Goal: Task Accomplishment & Management: Manage account settings

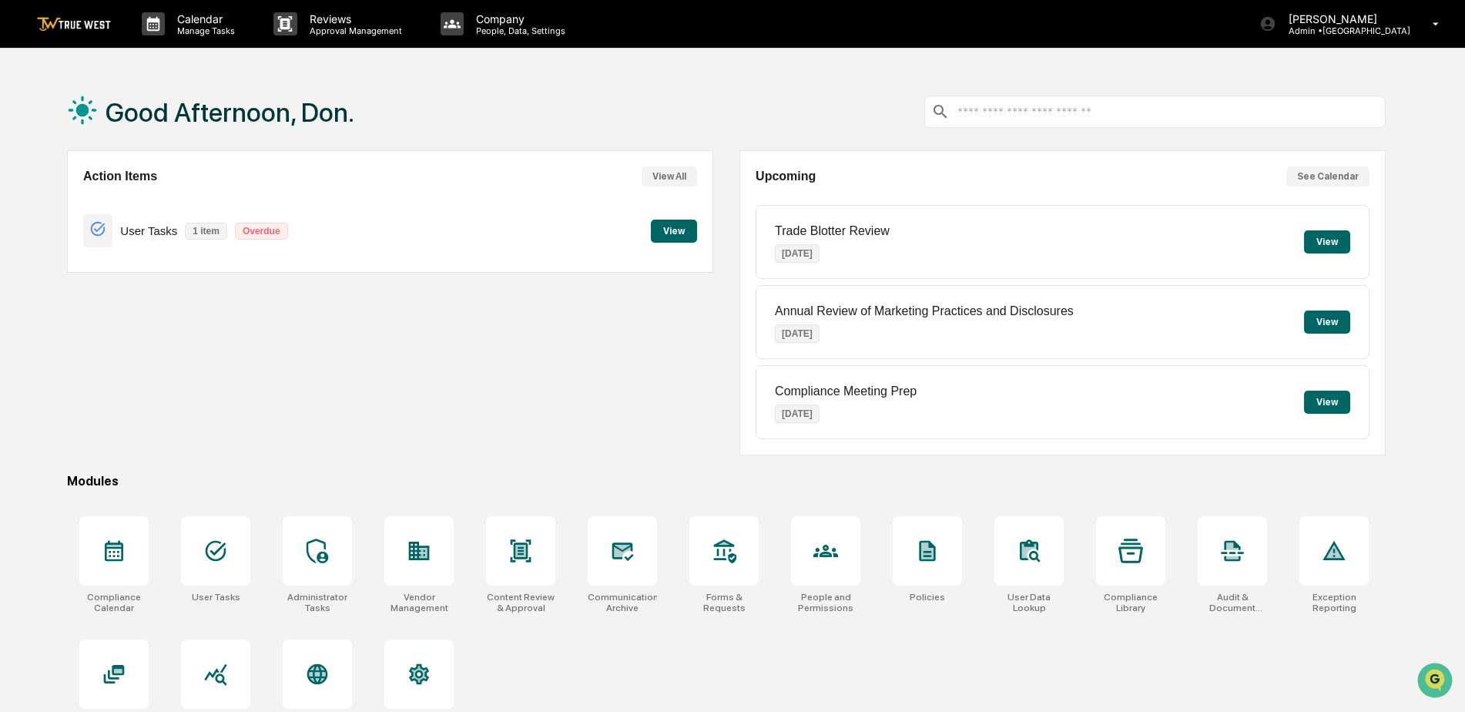
click at [667, 232] on button "View" at bounding box center [674, 231] width 46 height 23
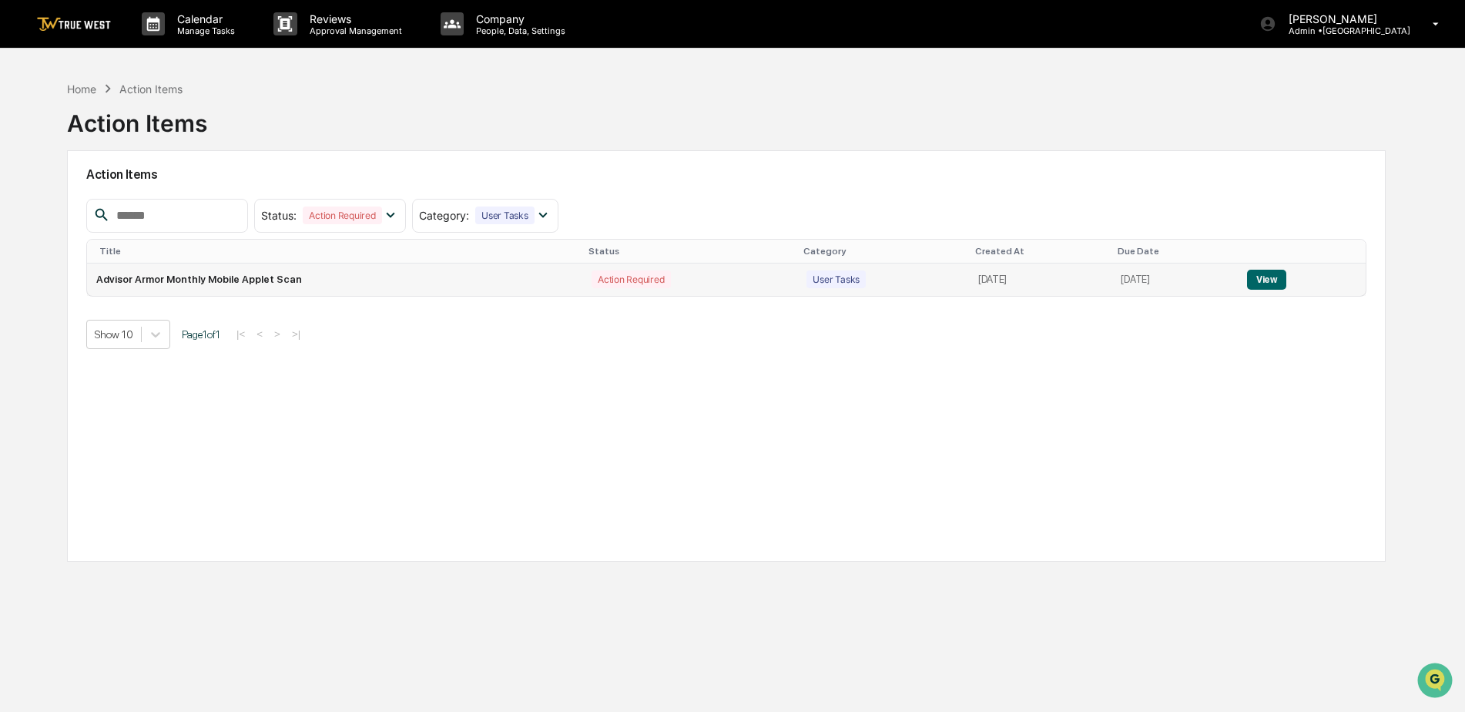
click at [1276, 276] on button "View" at bounding box center [1266, 280] width 39 height 20
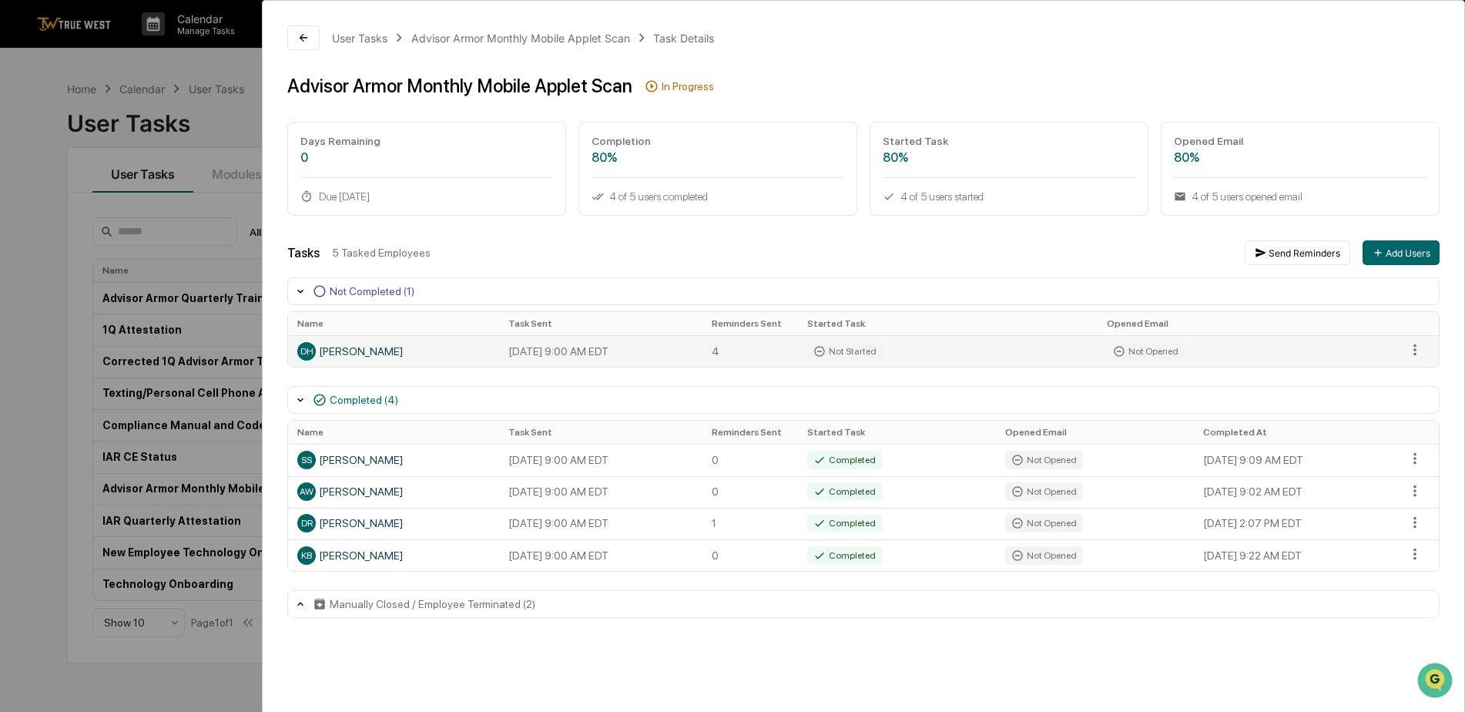
click at [425, 347] on div "DH Dennis Hinton" at bounding box center [393, 351] width 193 height 18
click at [307, 34] on icon at bounding box center [303, 38] width 12 height 12
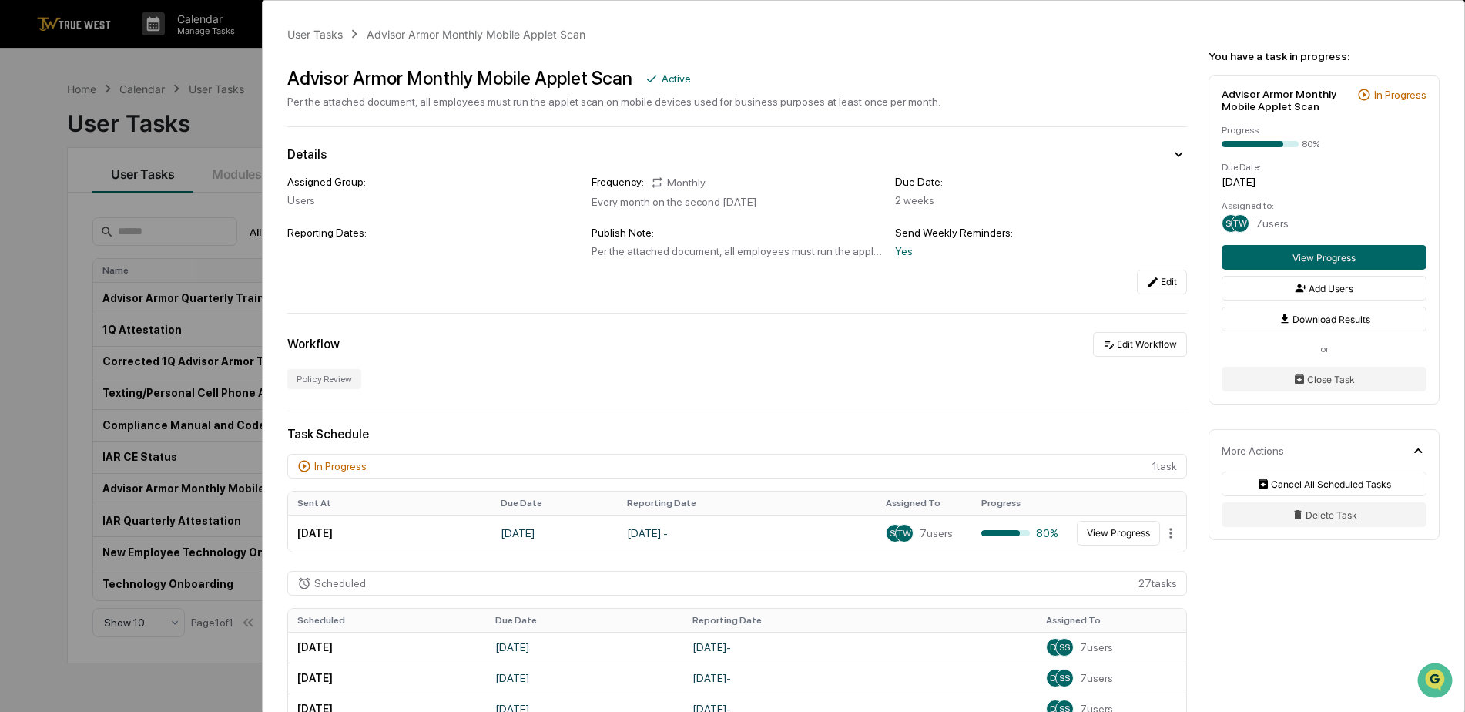
click at [216, 65] on div "User Tasks Advisor Armor Monthly Mobile Applet Scan Advisor Armor Monthly Mobil…" at bounding box center [732, 356] width 1465 height 712
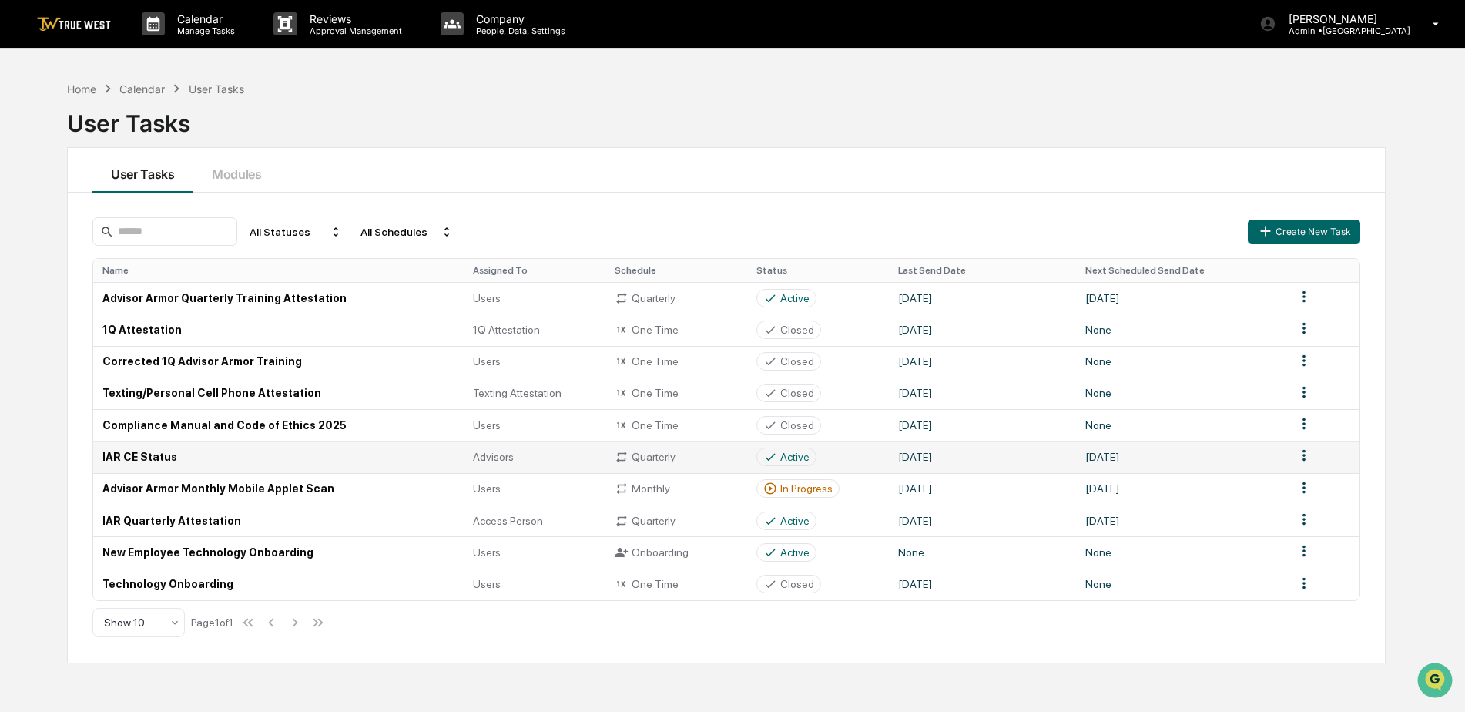
click at [112, 456] on td "IAR CE Status" at bounding box center [278, 457] width 371 height 32
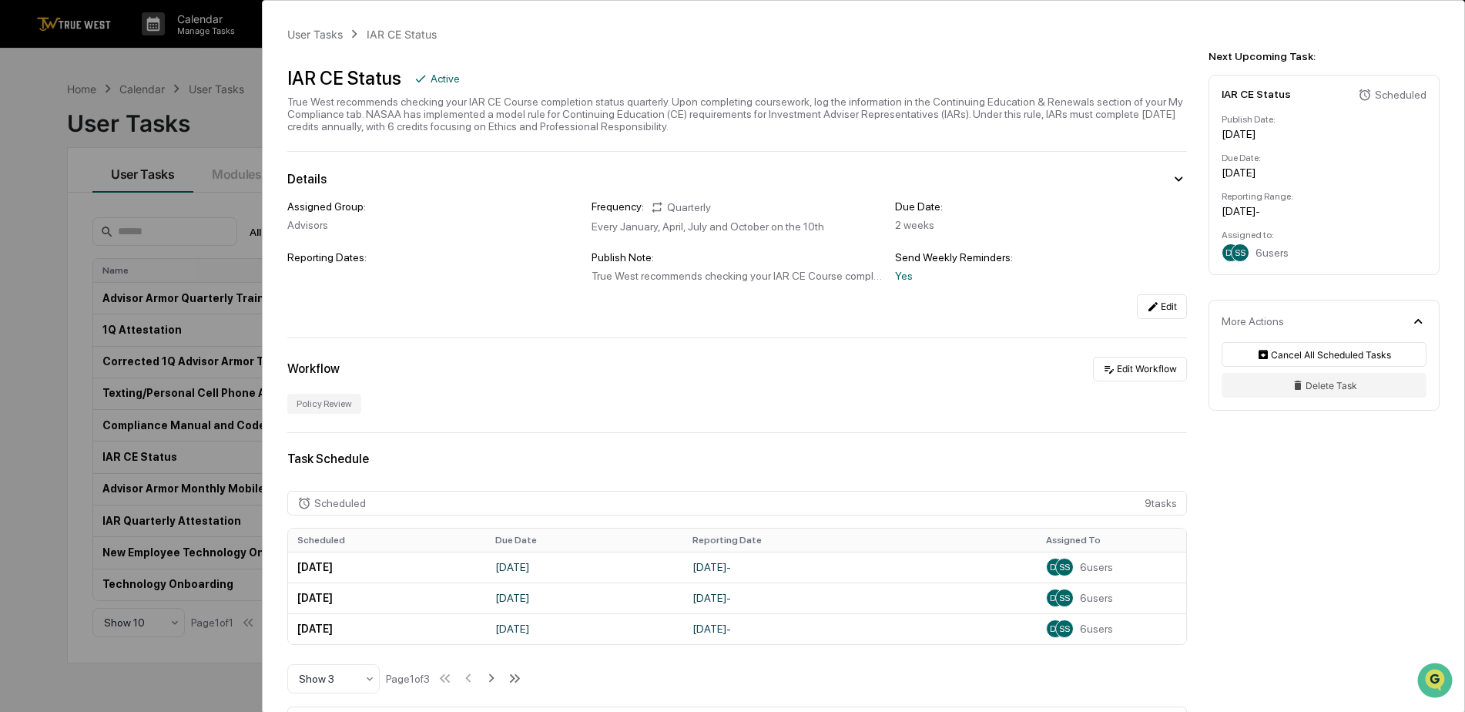
click at [204, 57] on div "User Tasks IAR CE Status IAR CE Status Active True West recommends checking you…" at bounding box center [732, 356] width 1465 height 712
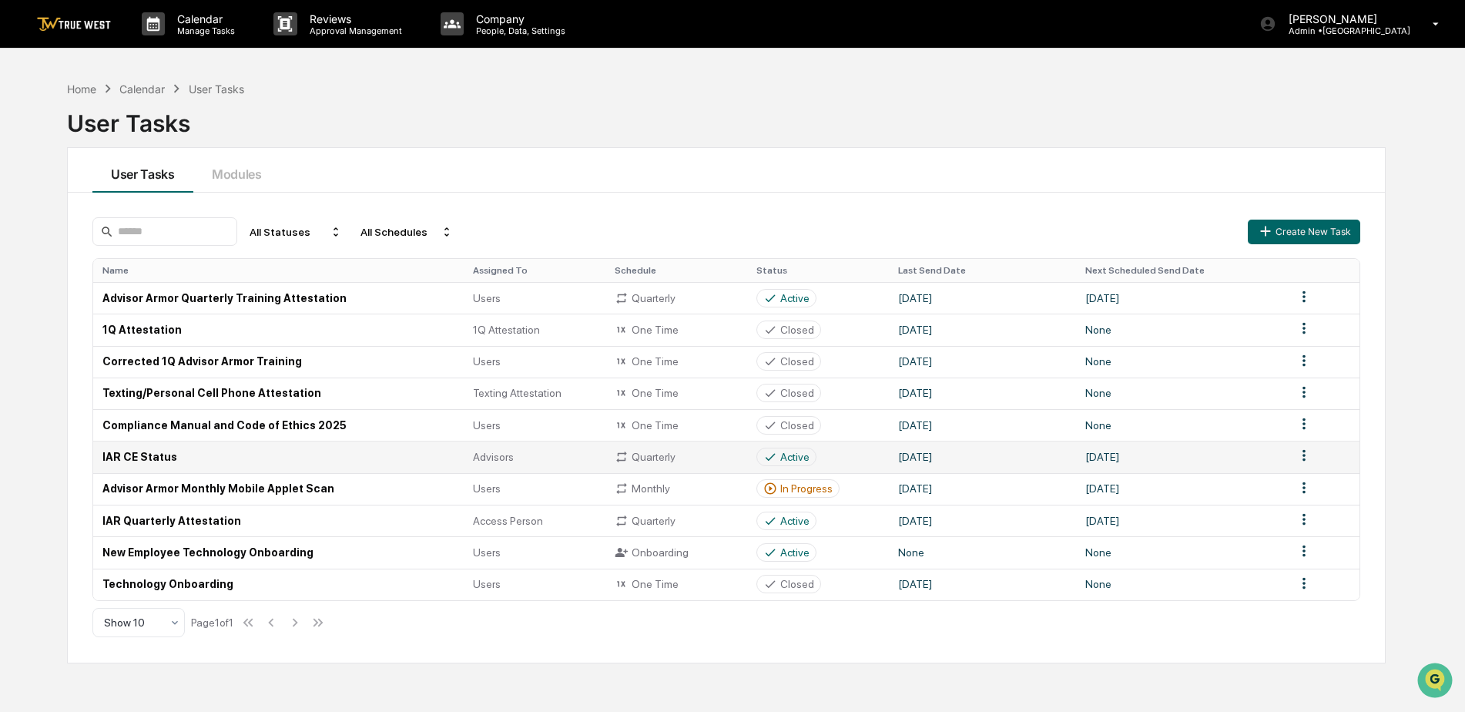
click at [139, 460] on td "IAR CE Status" at bounding box center [278, 457] width 371 height 32
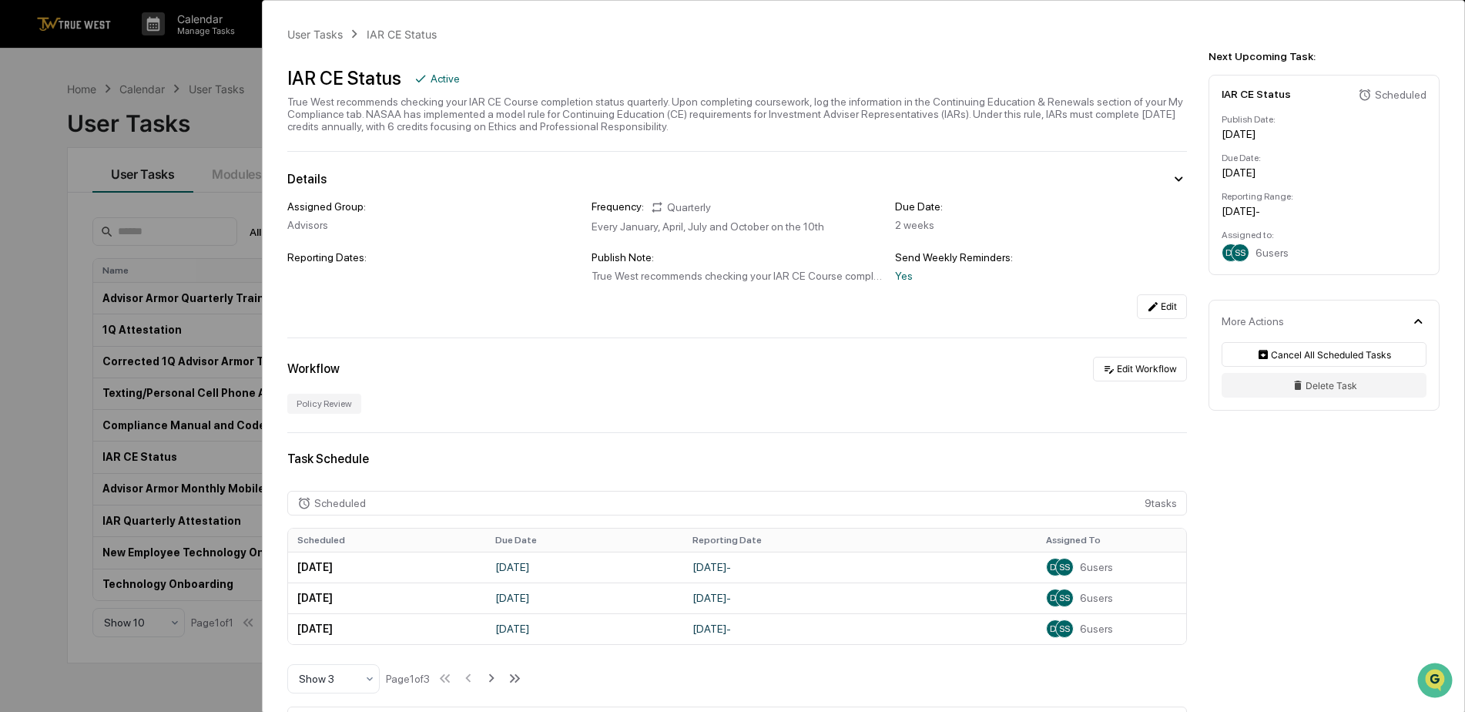
scroll to position [231, 0]
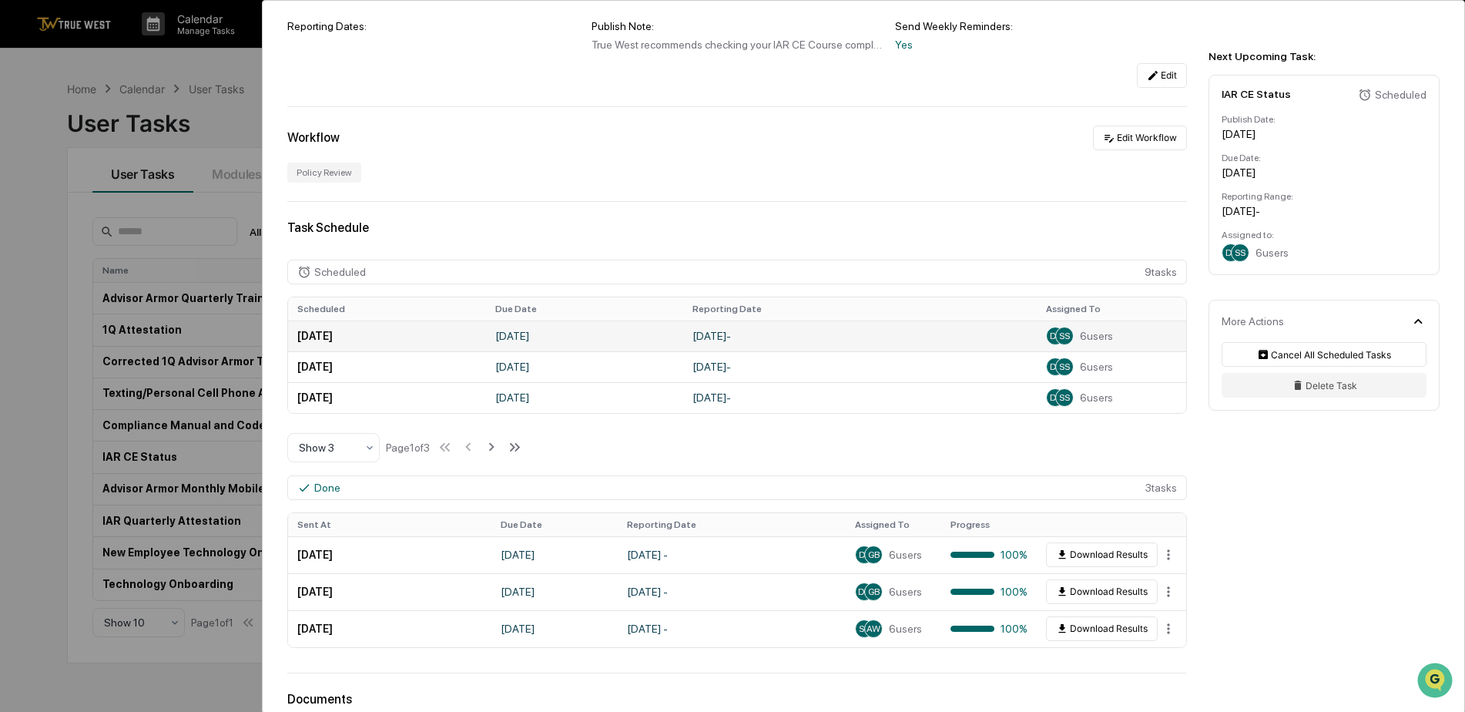
click at [1061, 344] on div "SS" at bounding box center [1064, 336] width 18 height 18
click at [359, 342] on td "October 10, 2025" at bounding box center [386, 335] width 197 height 31
click at [367, 333] on td "October 10, 2025" at bounding box center [386, 335] width 197 height 31
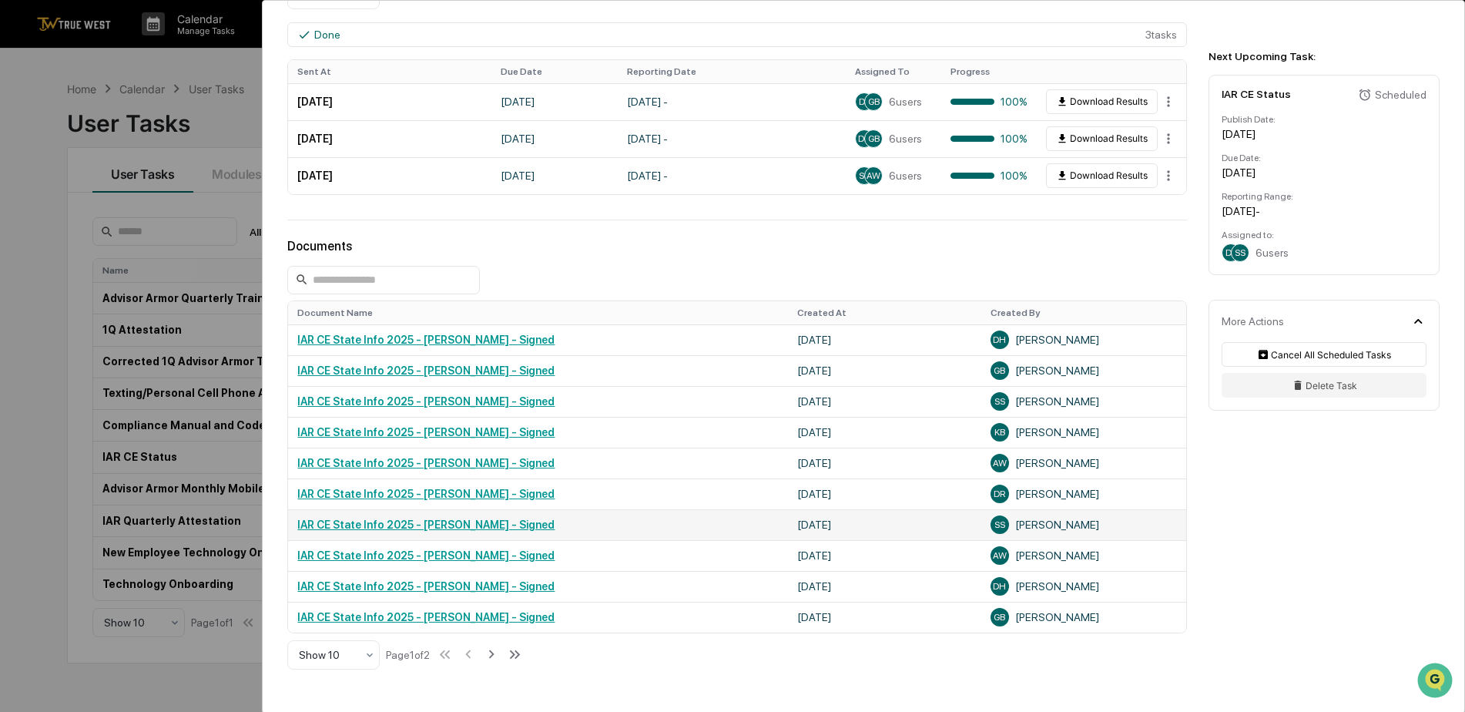
scroll to position [796, 0]
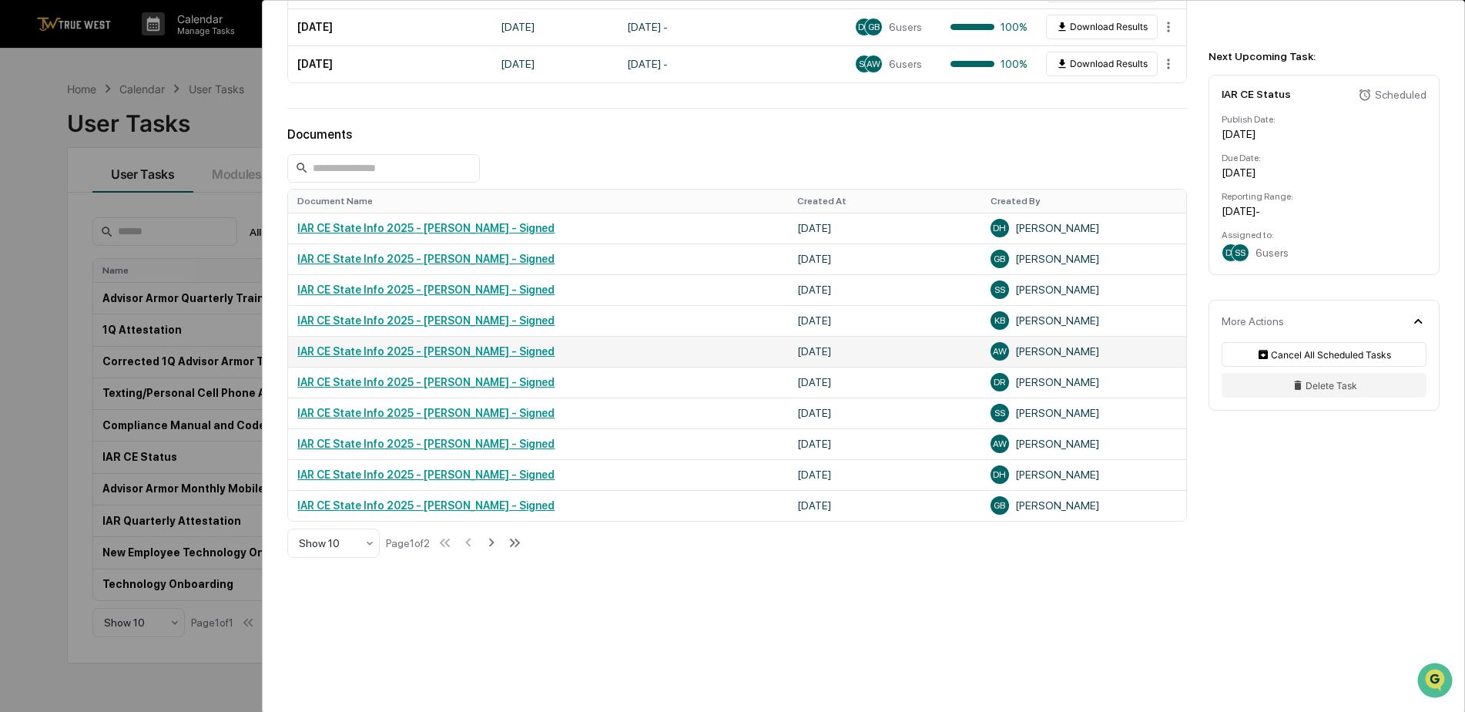
click at [357, 357] on link "IAR CE State Info 2025 - Amelia Wilson - Signed" at bounding box center [425, 351] width 257 height 12
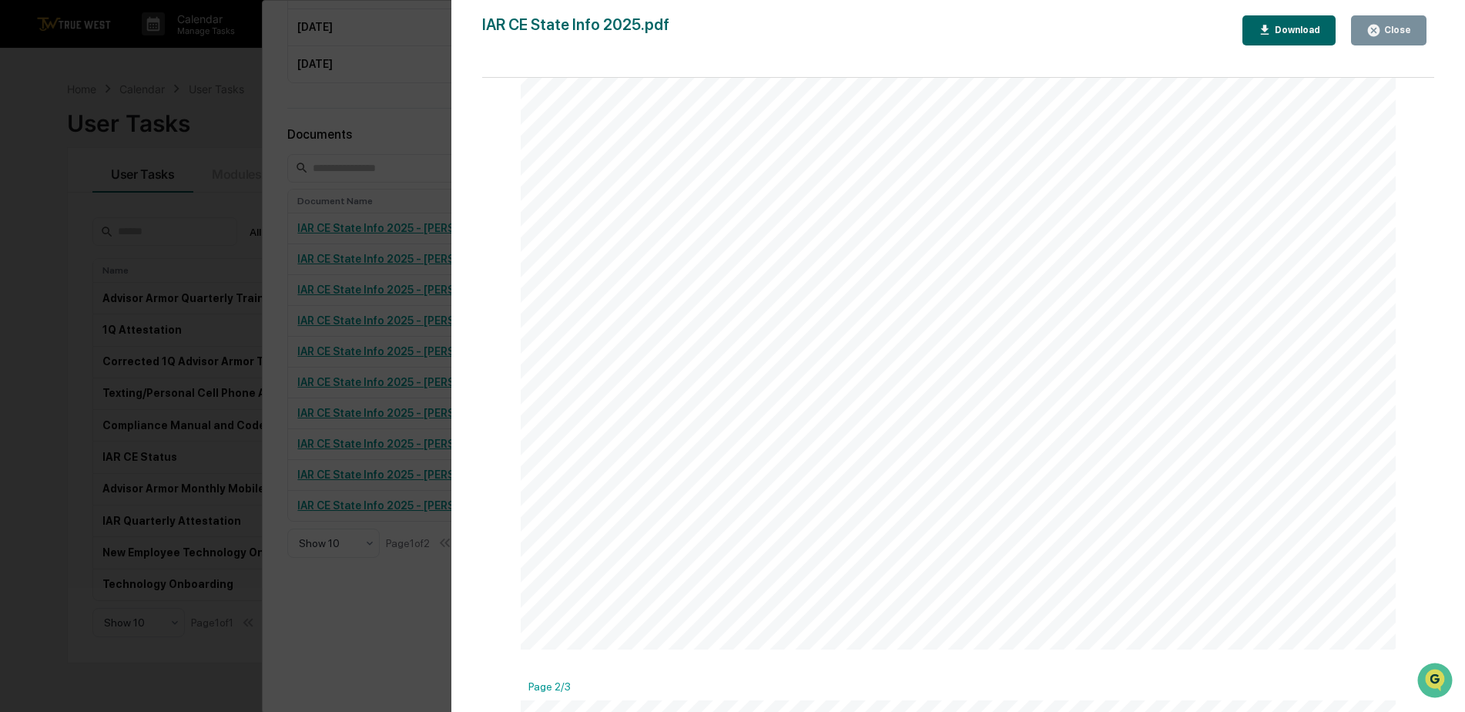
scroll to position [770, 0]
drag, startPoint x: 1388, startPoint y: 29, endPoint x: 1085, endPoint y: 87, distance: 308.9
click at [1387, 30] on div "Close" at bounding box center [1396, 30] width 30 height 11
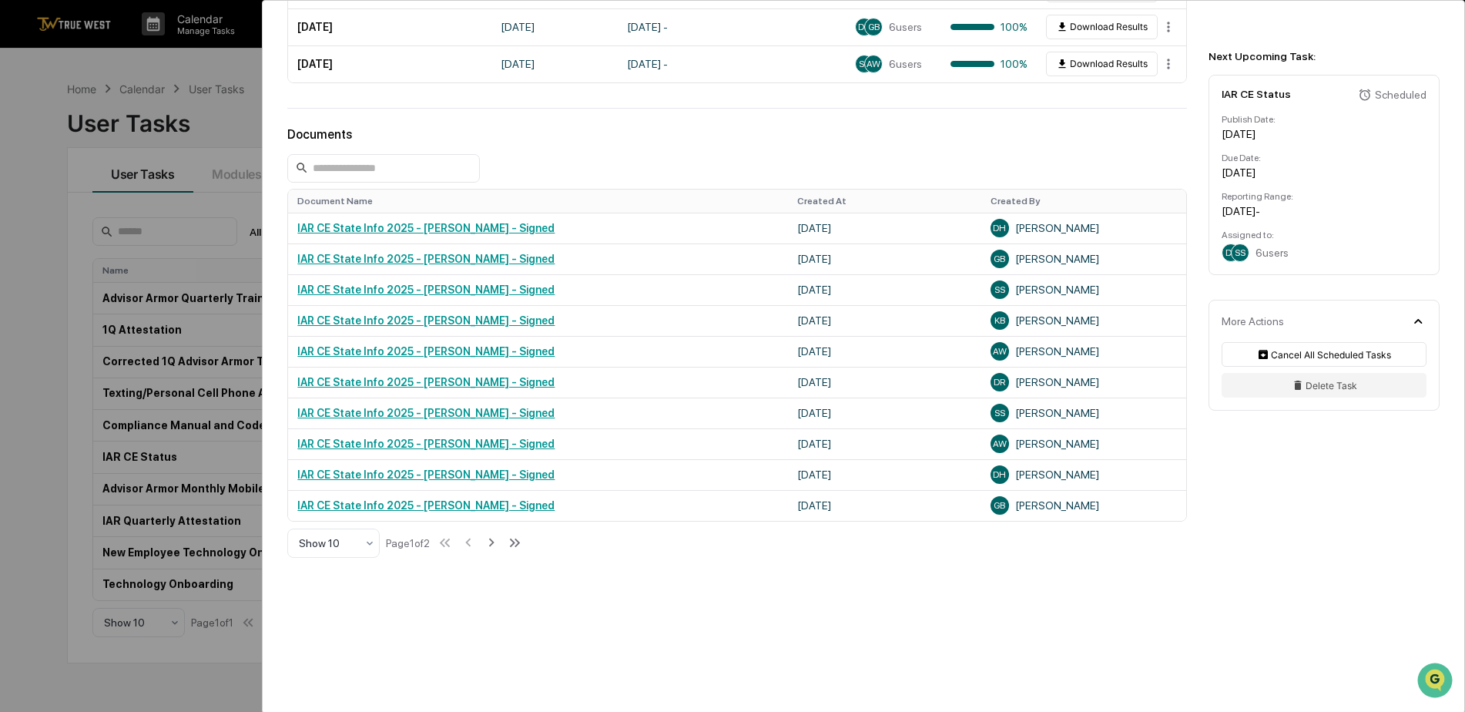
click at [225, 52] on div "User Tasks IAR CE Status IAR CE Status Active True West recommends checking you…" at bounding box center [732, 356] width 1465 height 712
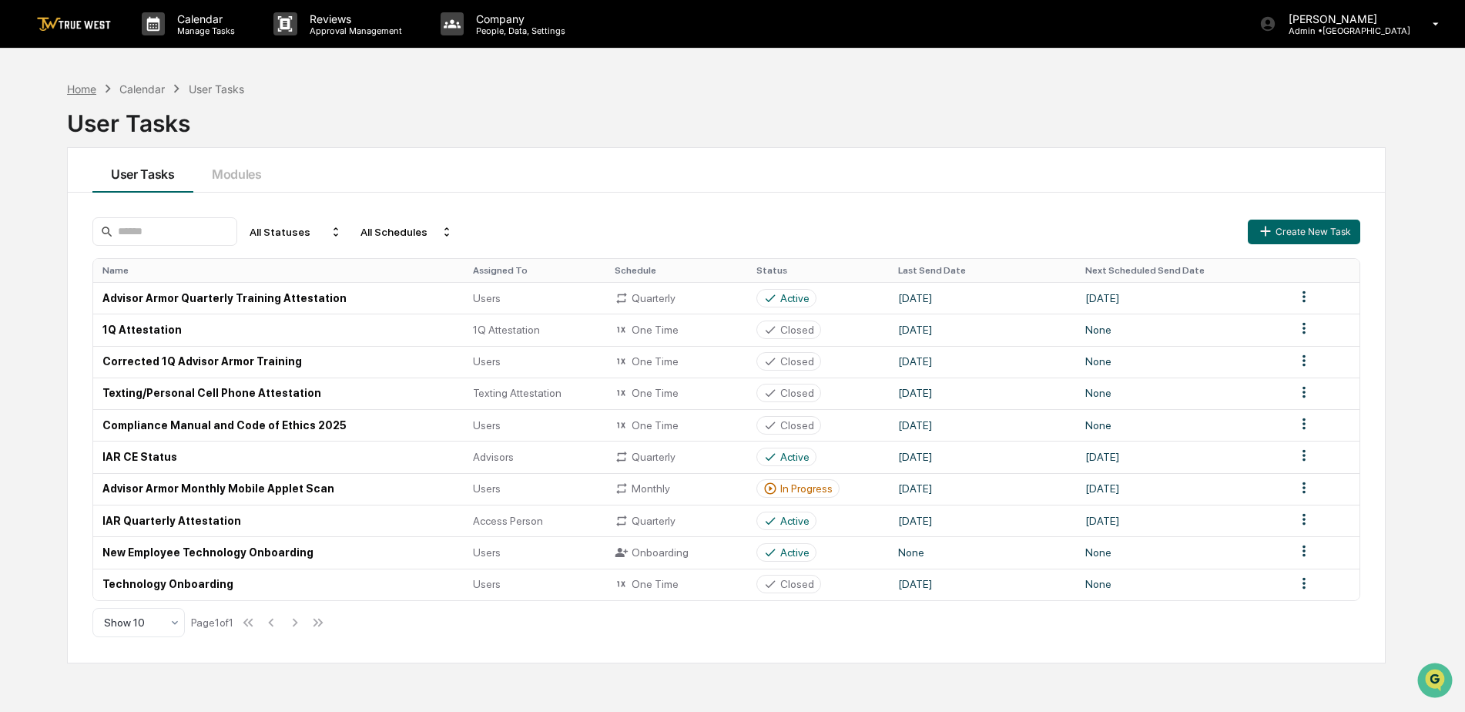
click at [79, 89] on div "Home" at bounding box center [81, 88] width 29 height 13
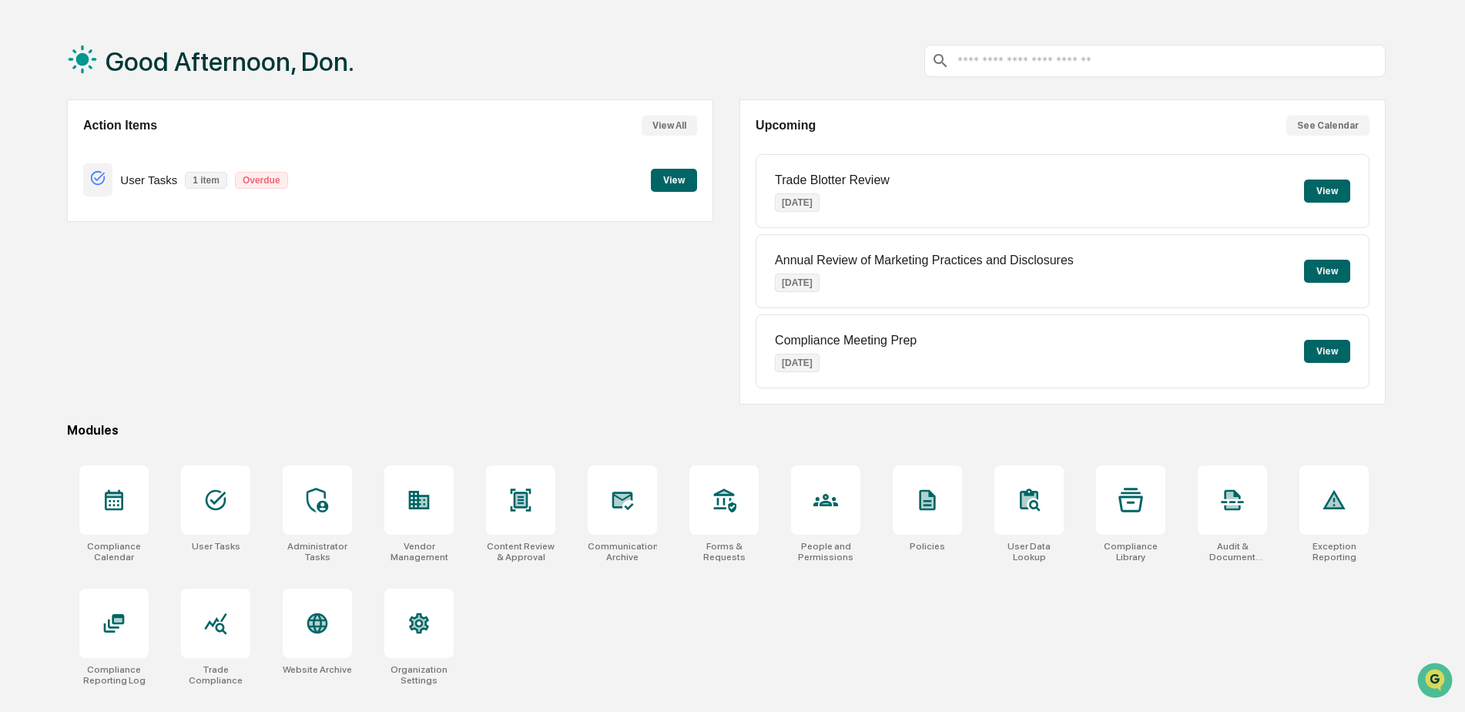
scroll to position [73, 0]
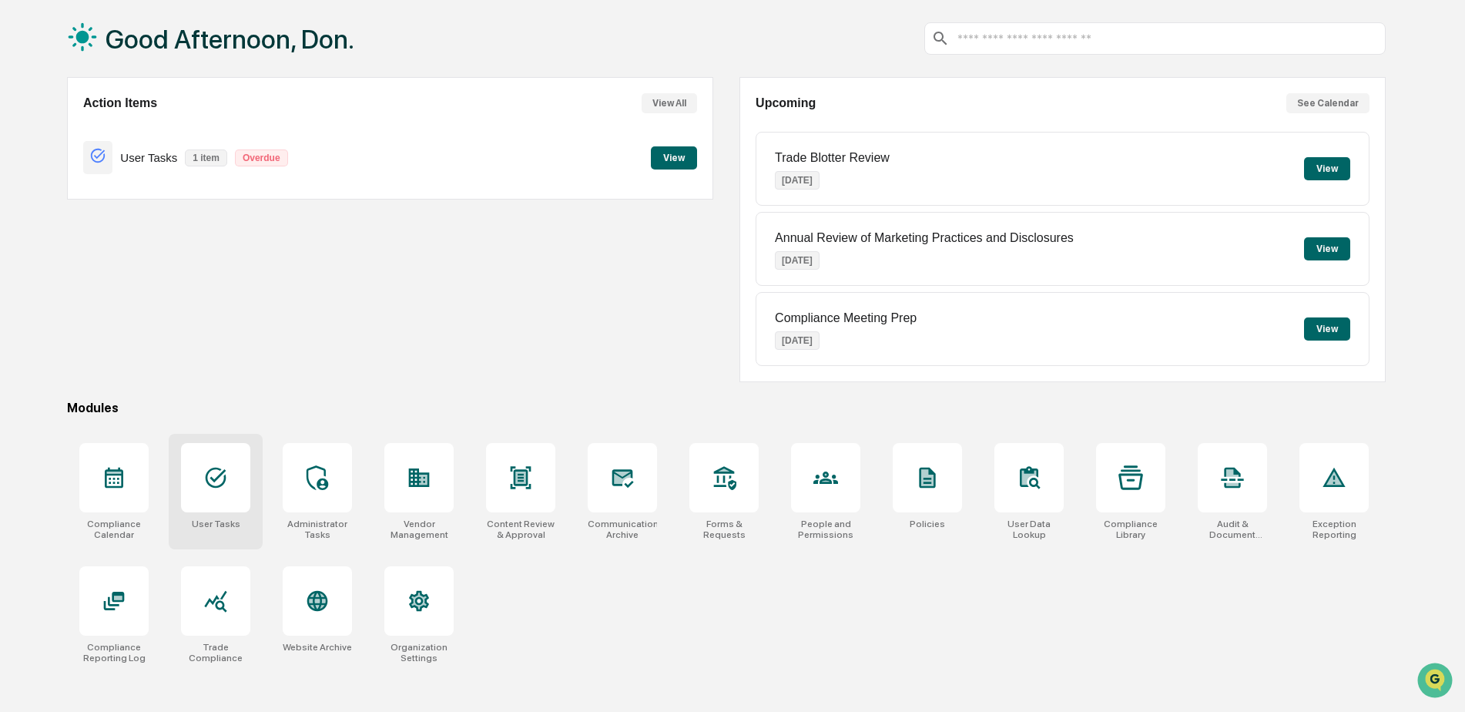
click at [217, 479] on icon at bounding box center [216, 478] width 21 height 21
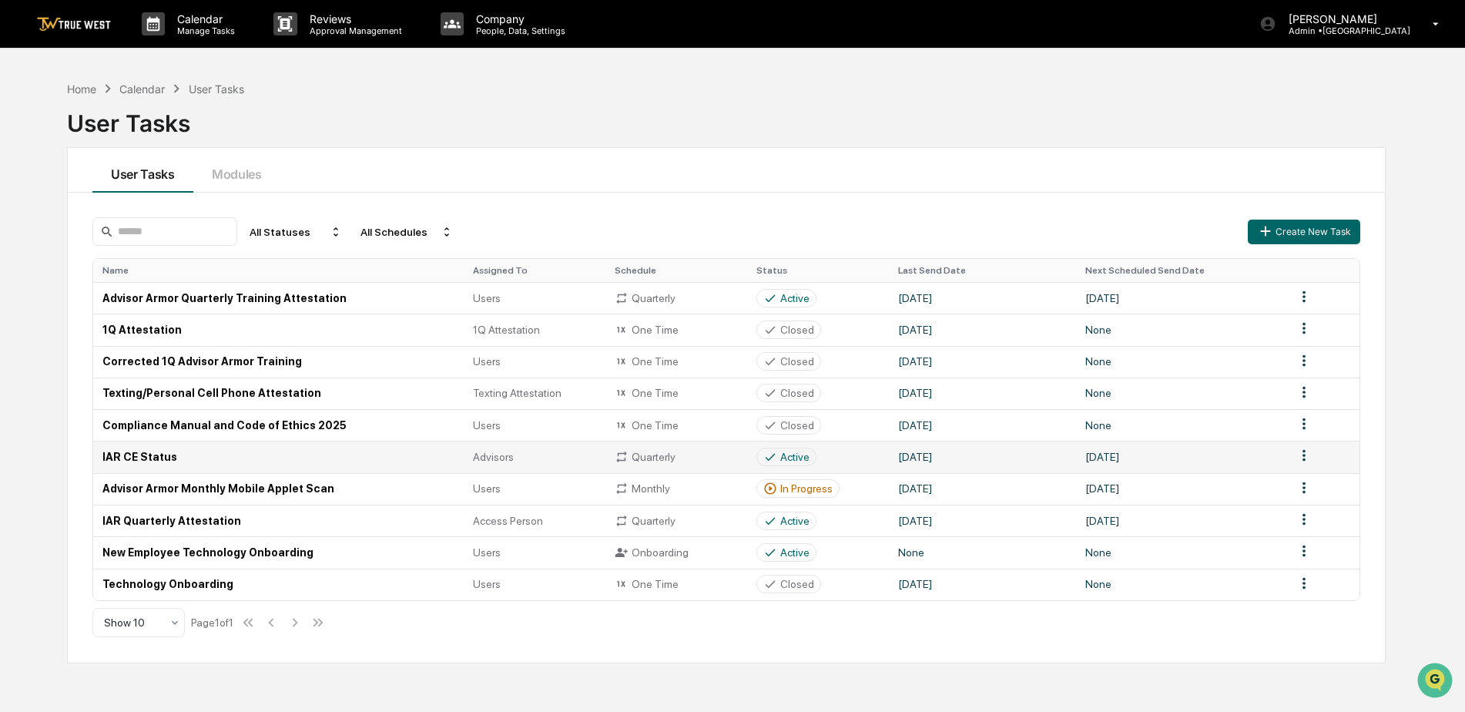
click at [151, 458] on td "IAR CE Status" at bounding box center [278, 457] width 371 height 32
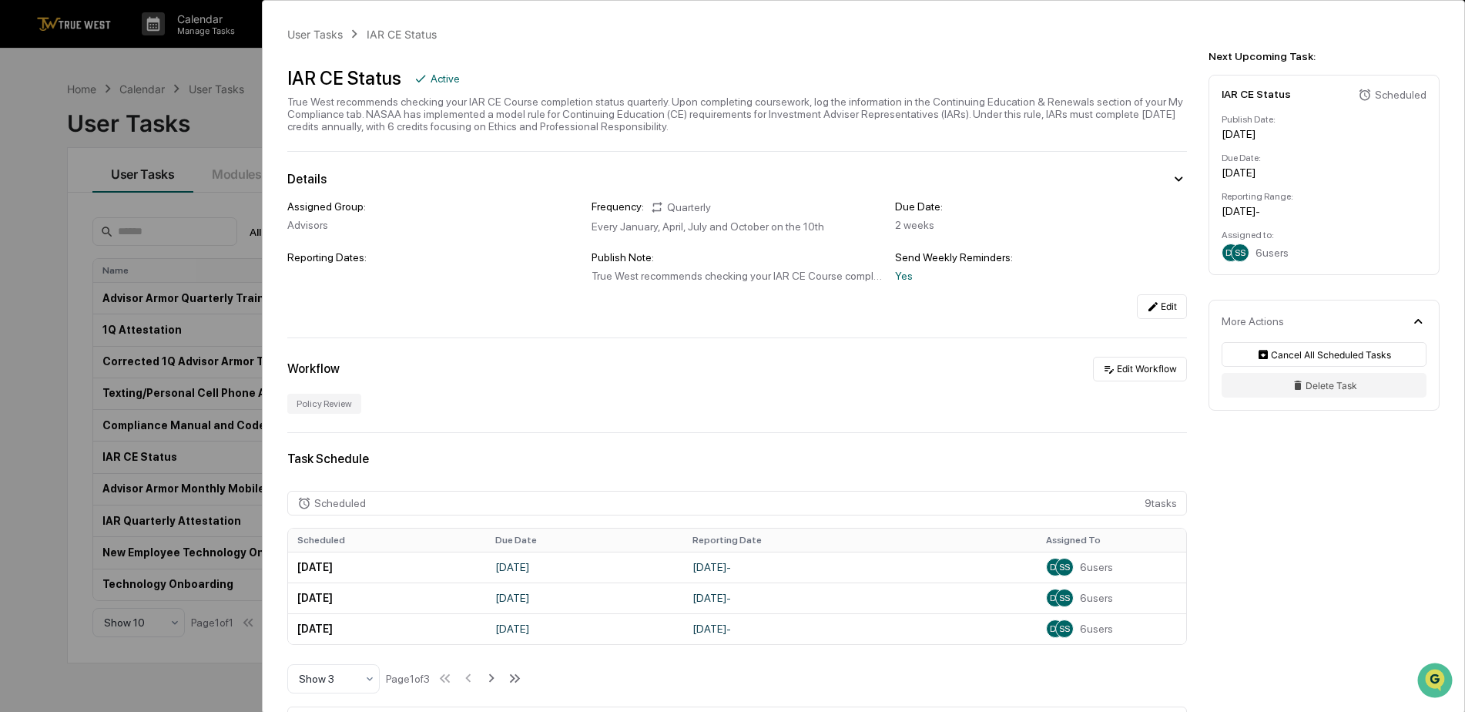
click at [220, 65] on div "User Tasks IAR CE Status IAR CE Status Active True West recommends checking you…" at bounding box center [732, 356] width 1465 height 712
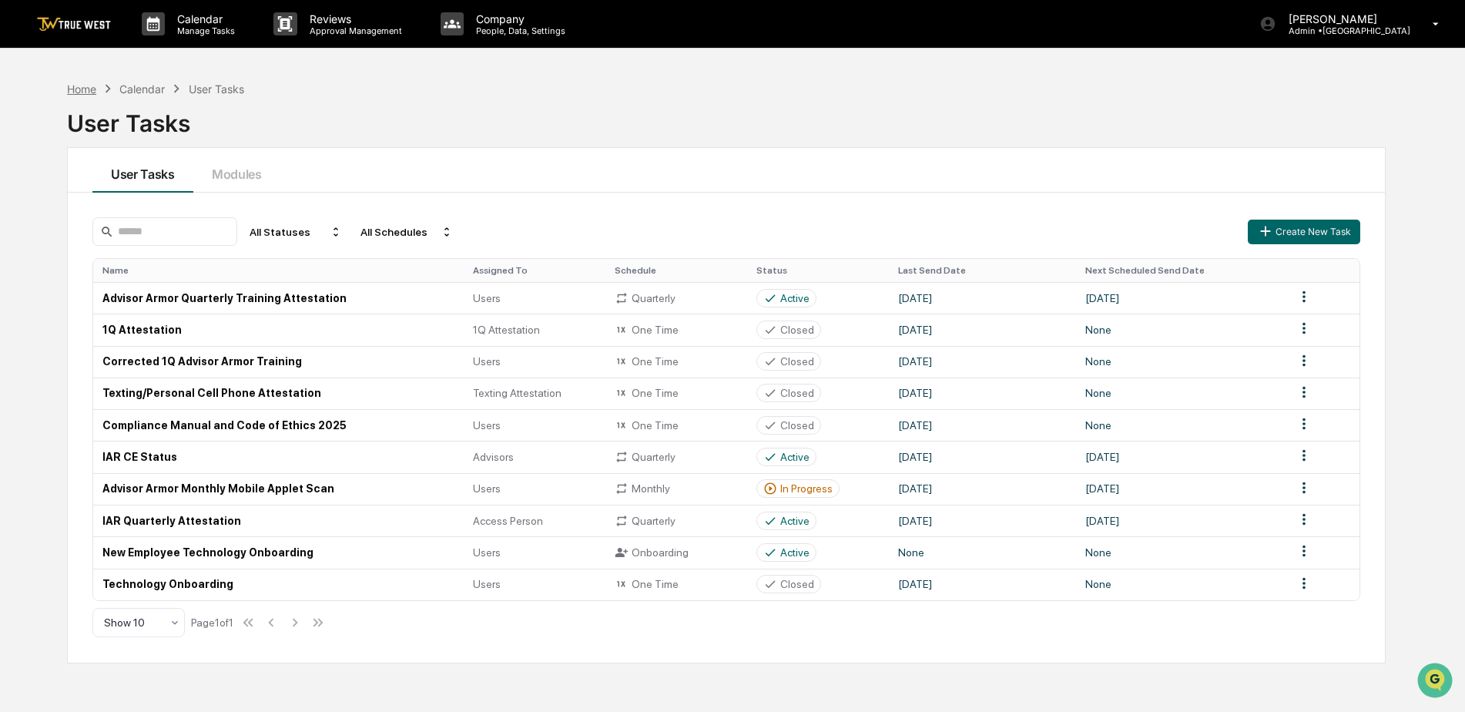
click at [83, 94] on div "Home" at bounding box center [81, 88] width 29 height 13
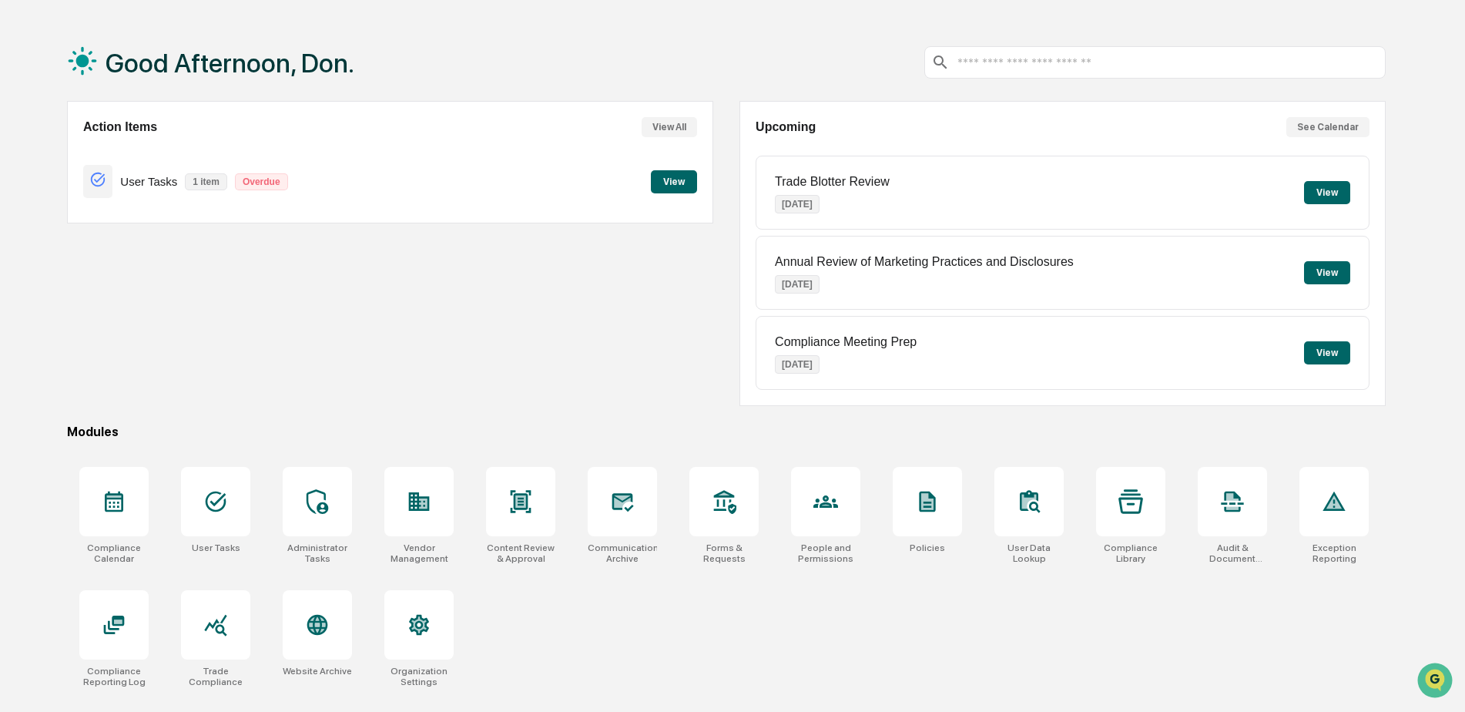
scroll to position [73, 0]
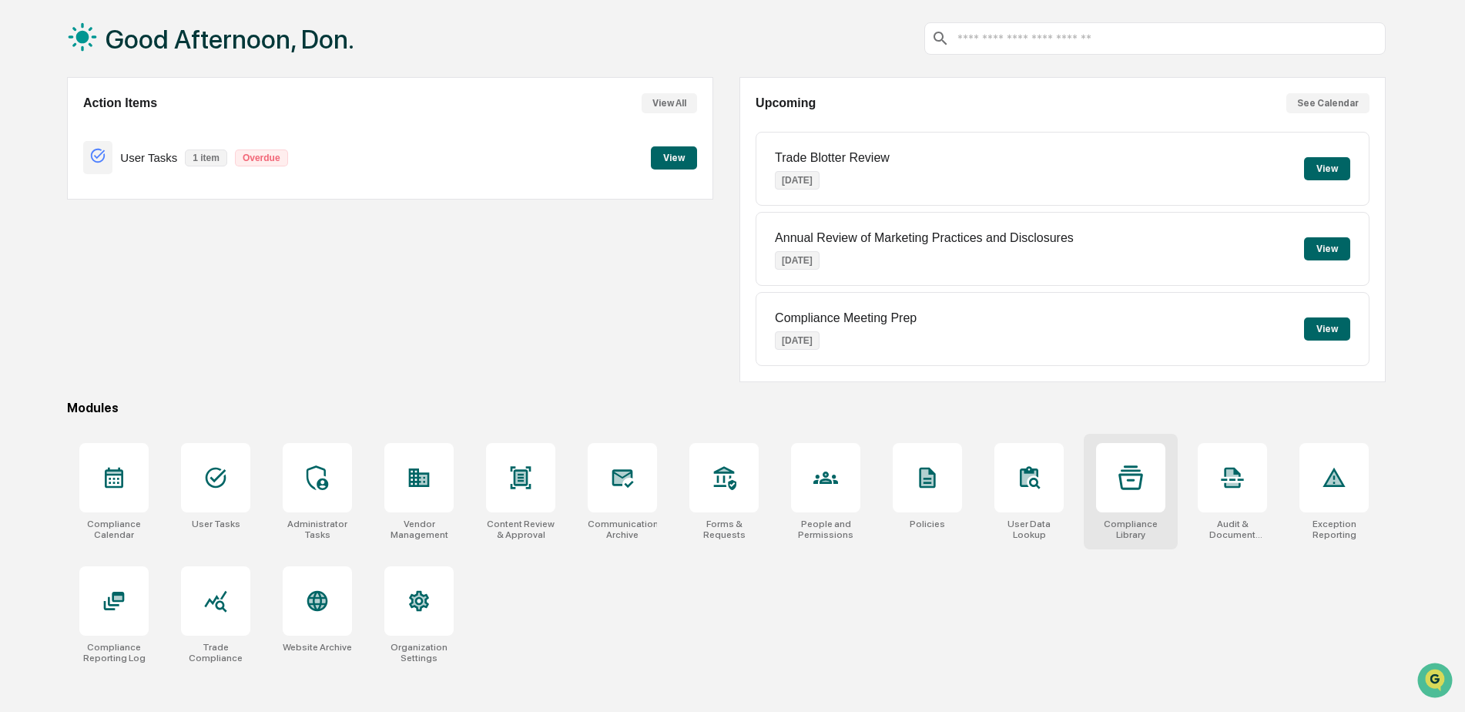
click at [1135, 507] on div at bounding box center [1130, 477] width 69 height 69
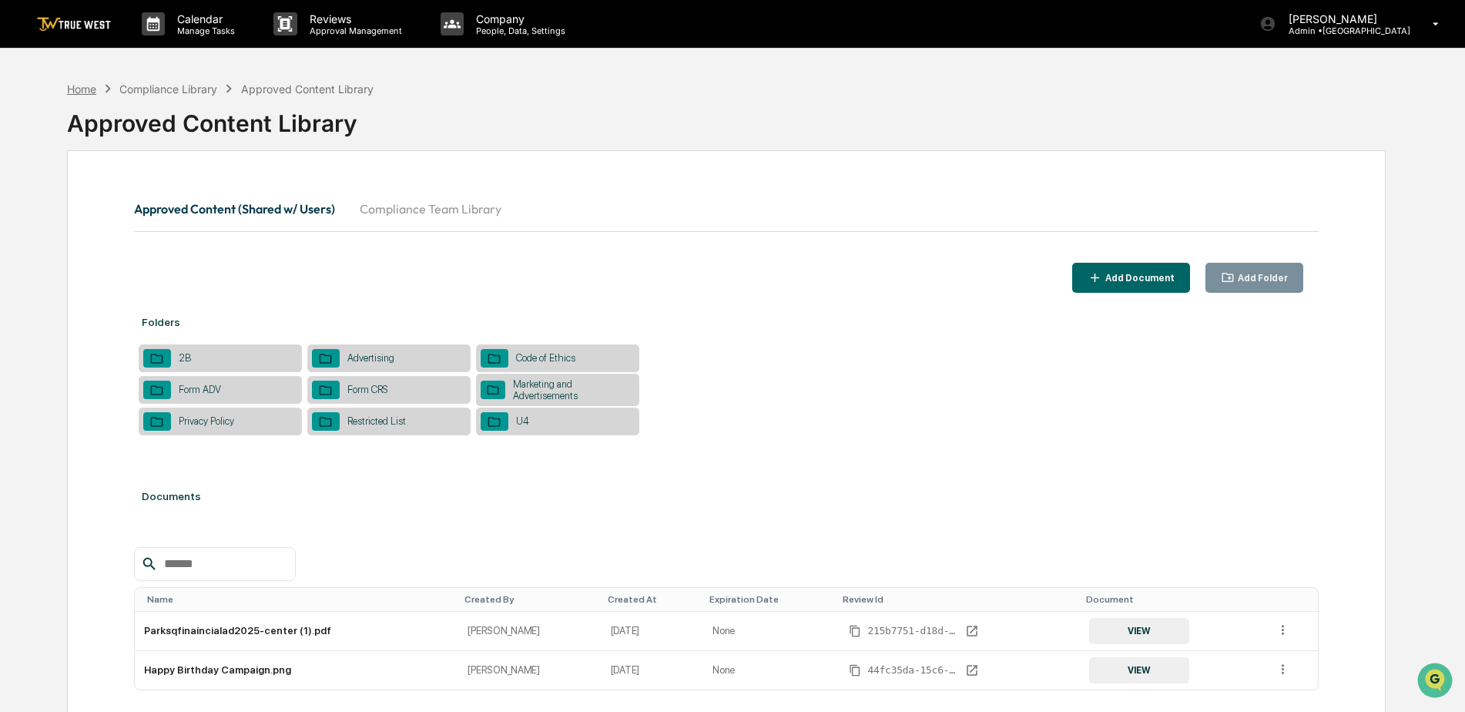
click at [93, 86] on div "Home" at bounding box center [81, 88] width 29 height 13
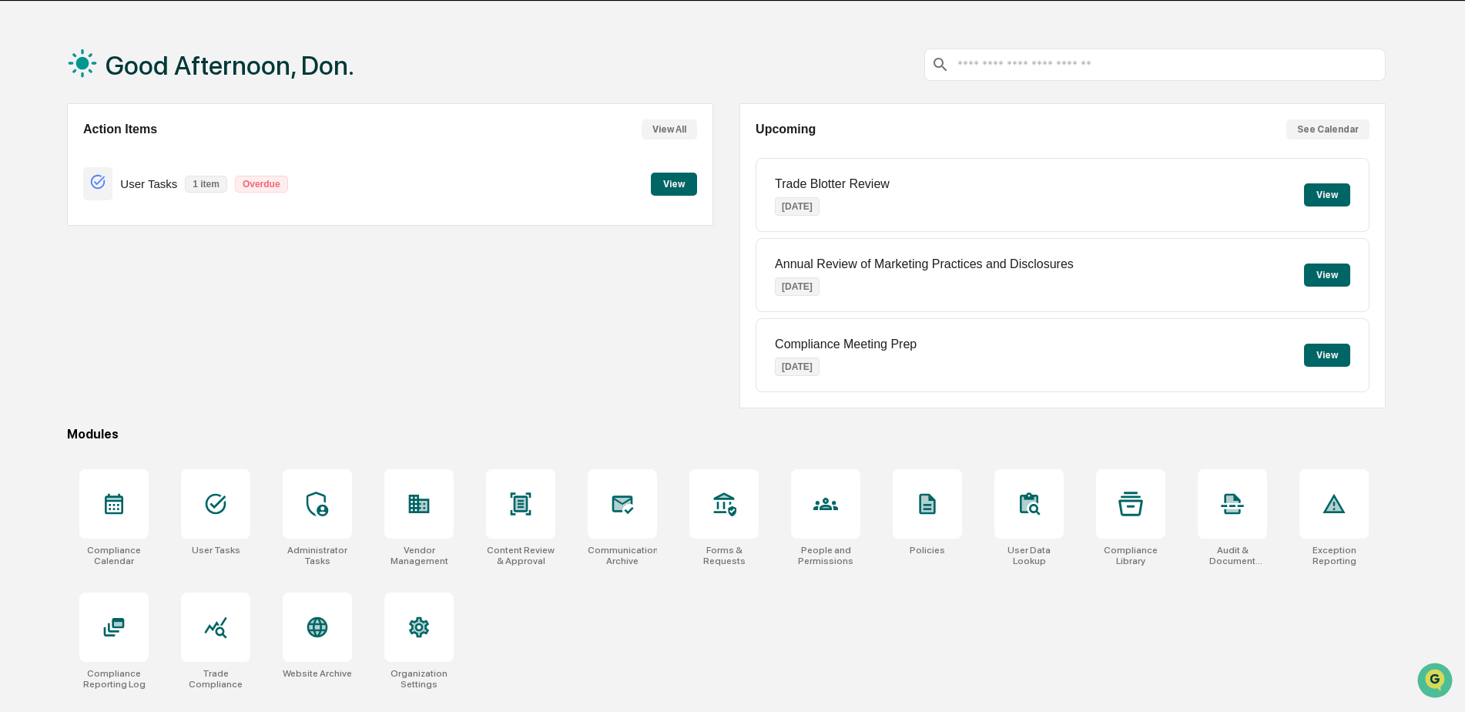
scroll to position [73, 0]
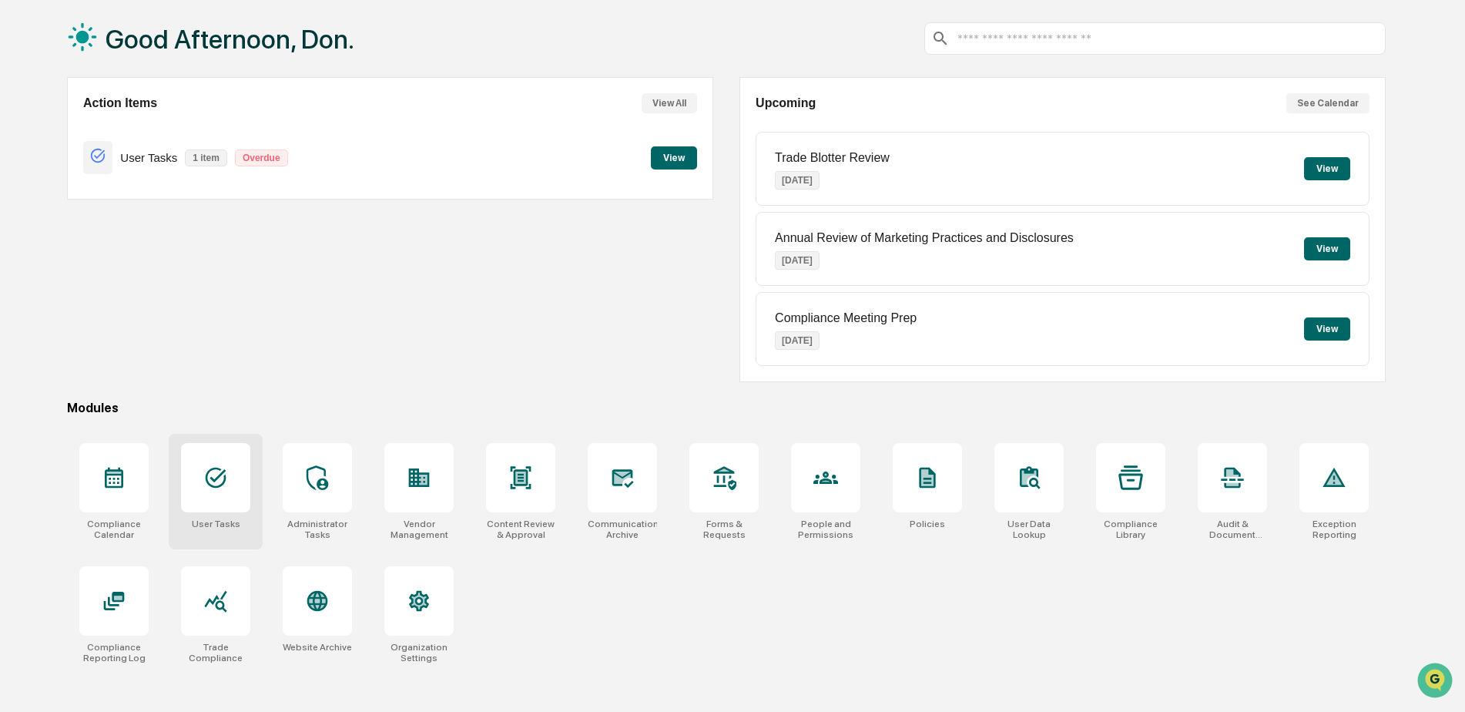
click at [202, 490] on div at bounding box center [215, 477] width 69 height 69
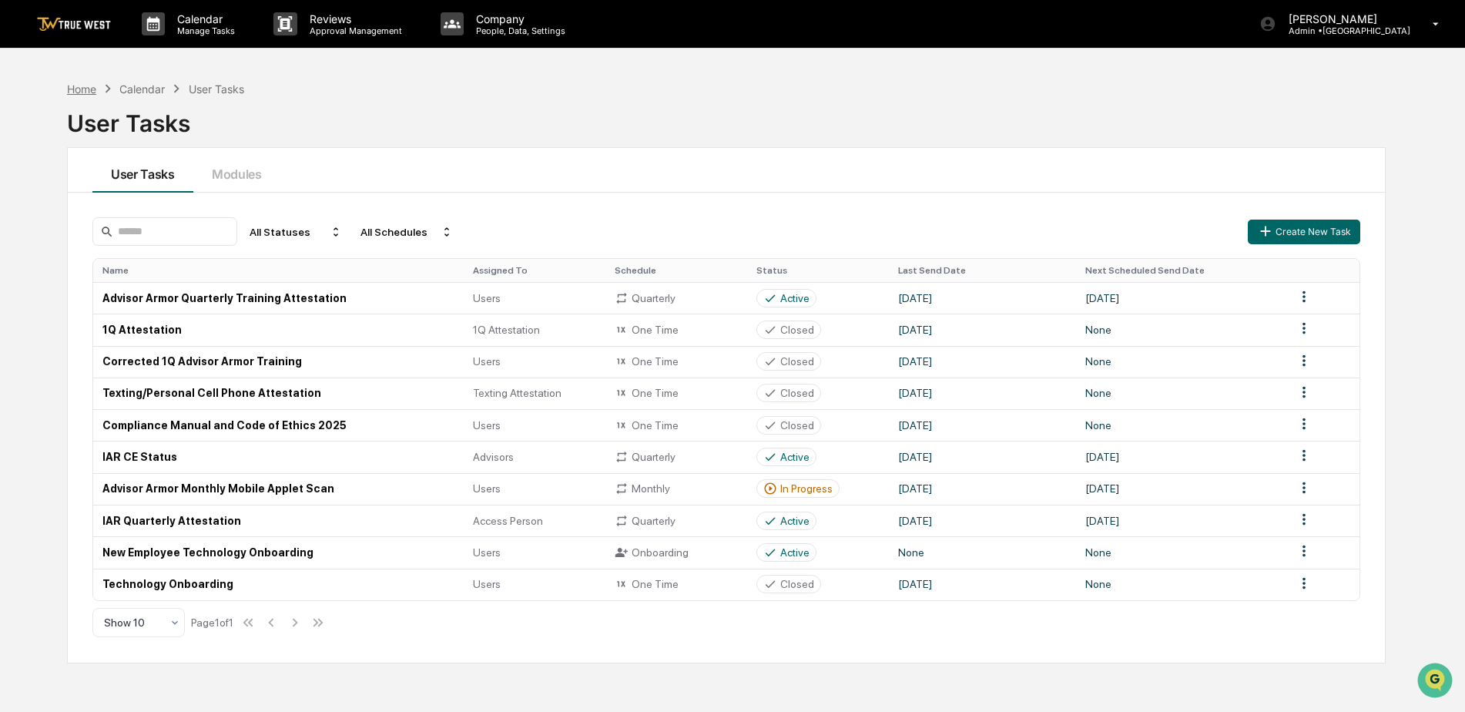
click at [79, 88] on div "Home" at bounding box center [81, 88] width 29 height 13
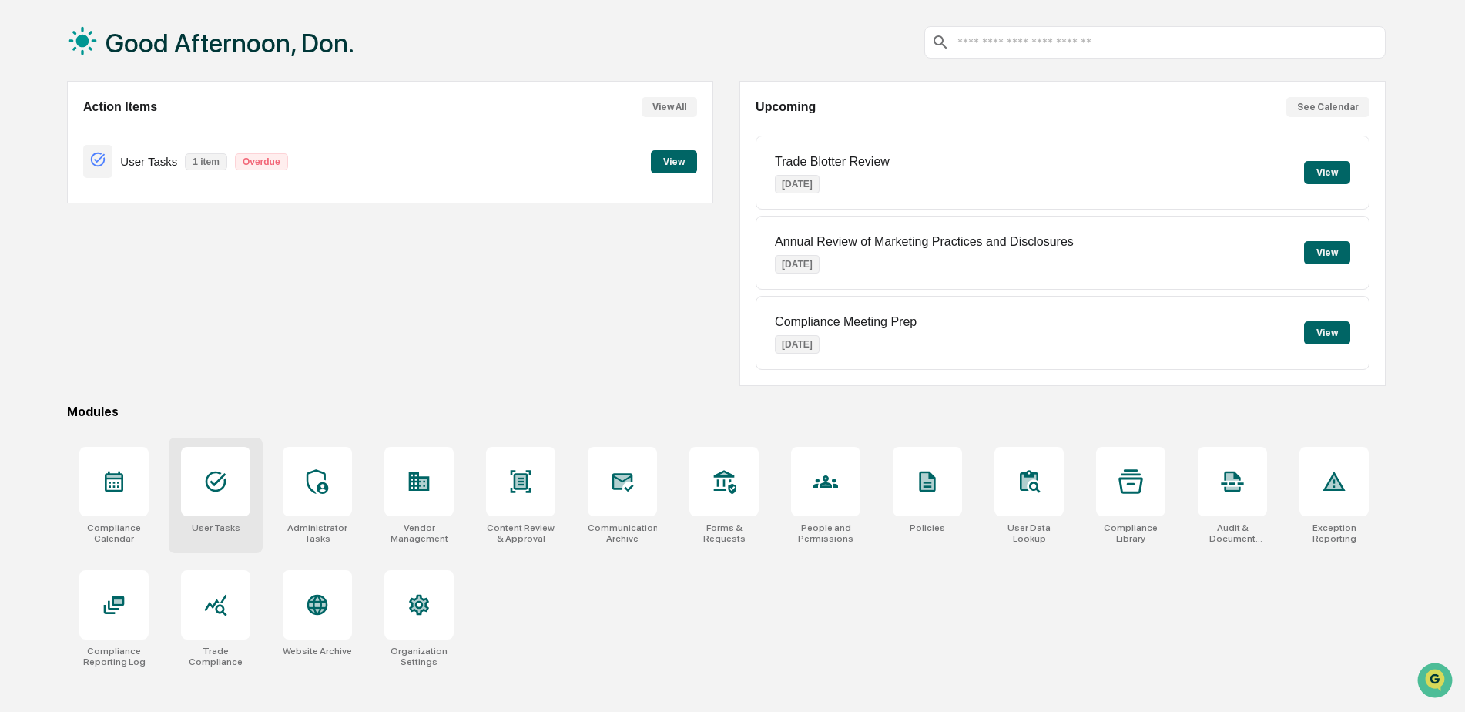
scroll to position [73, 0]
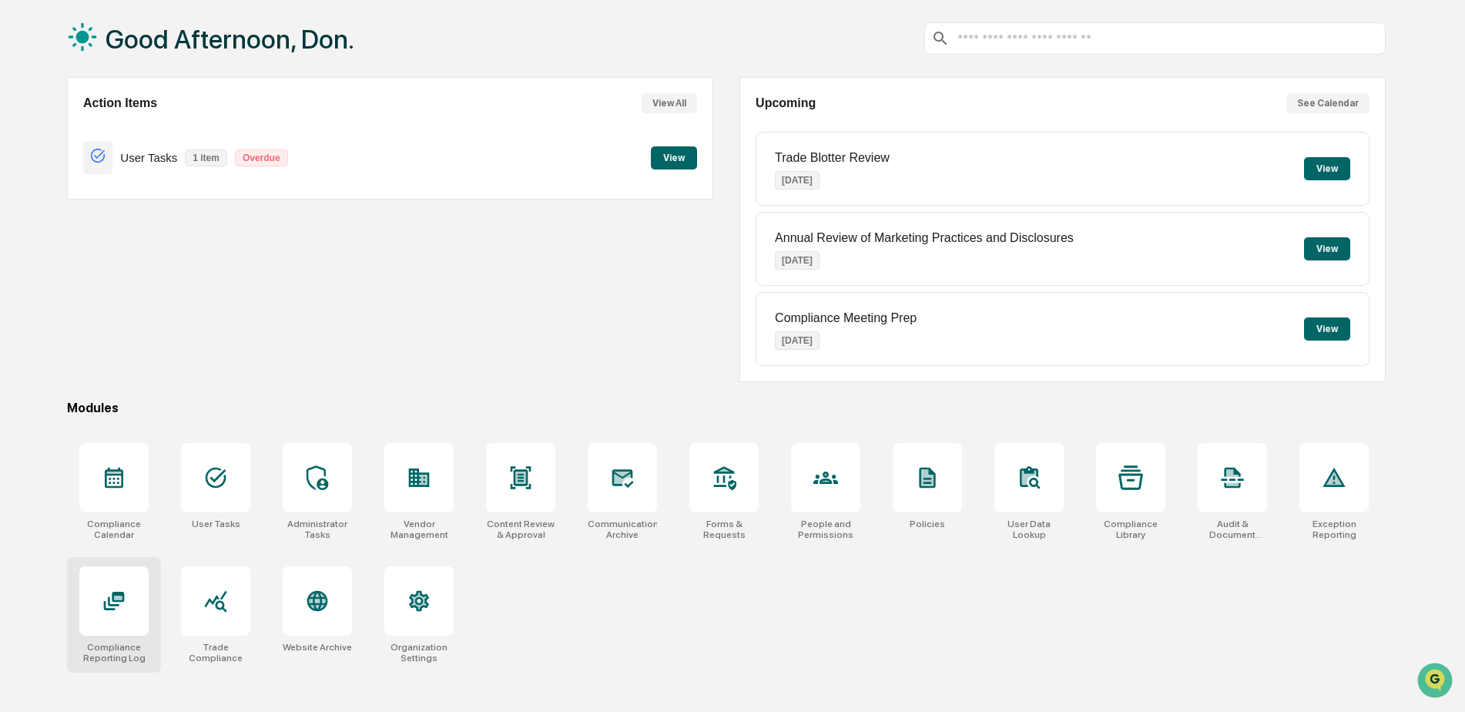
click at [130, 621] on div at bounding box center [113, 600] width 69 height 69
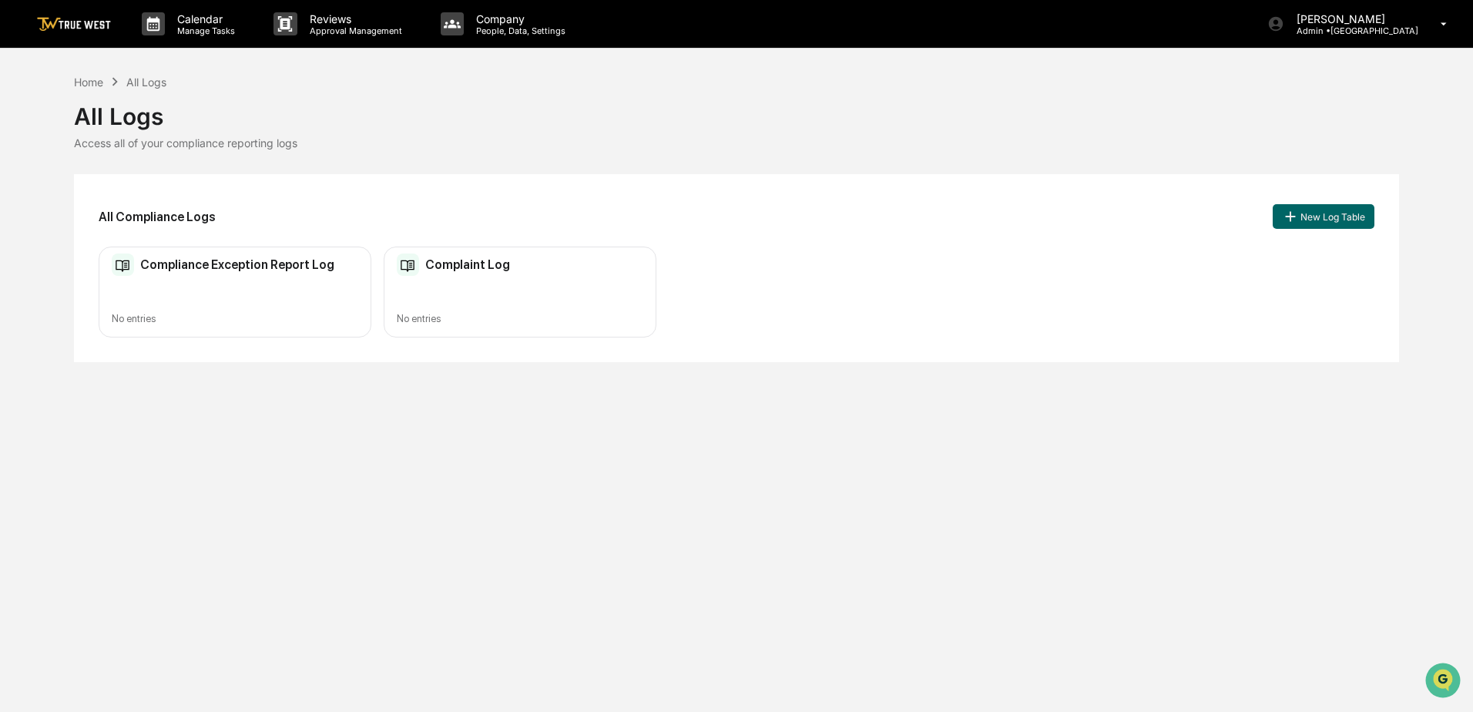
click at [464, 260] on h2 "Complaint Log" at bounding box center [467, 264] width 85 height 15
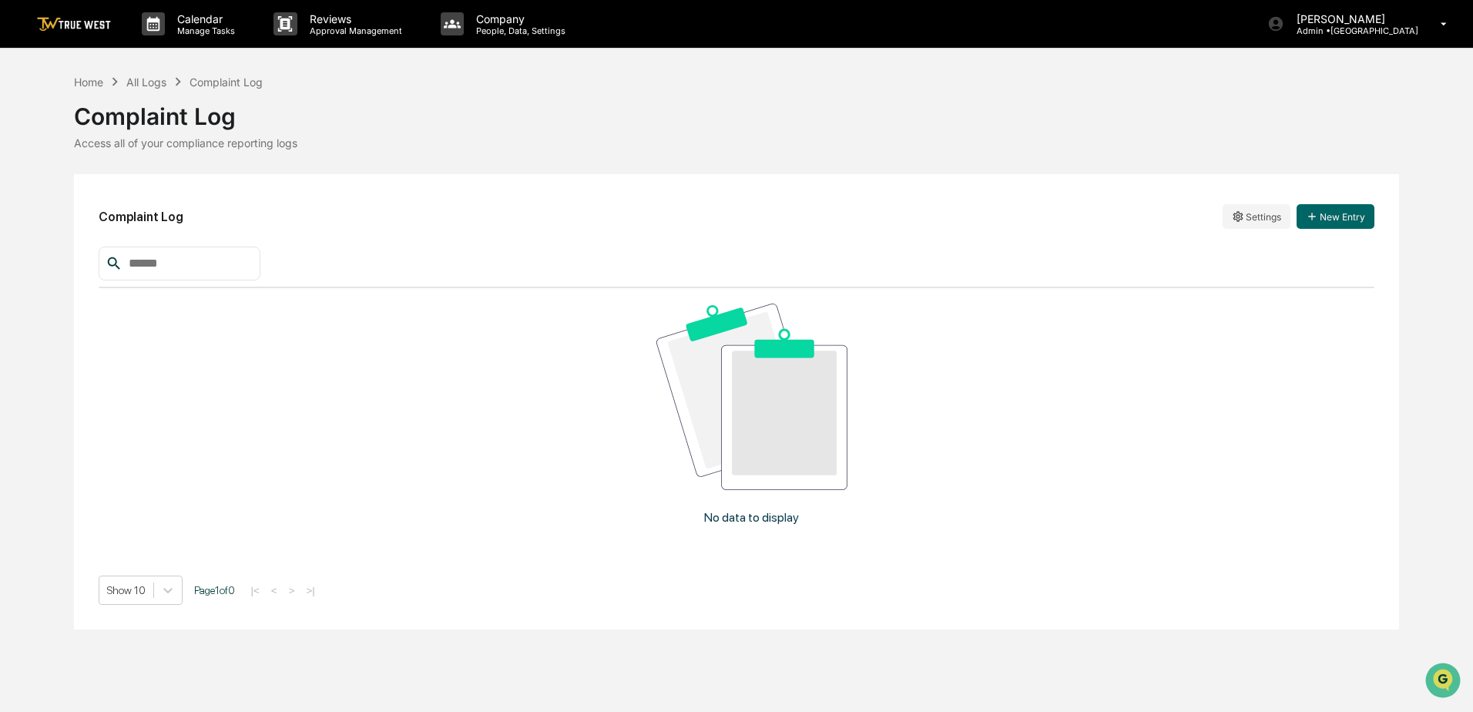
click at [159, 91] on div "Complaint Log" at bounding box center [737, 110] width 1326 height 40
click at [156, 79] on div "All Logs" at bounding box center [146, 81] width 40 height 13
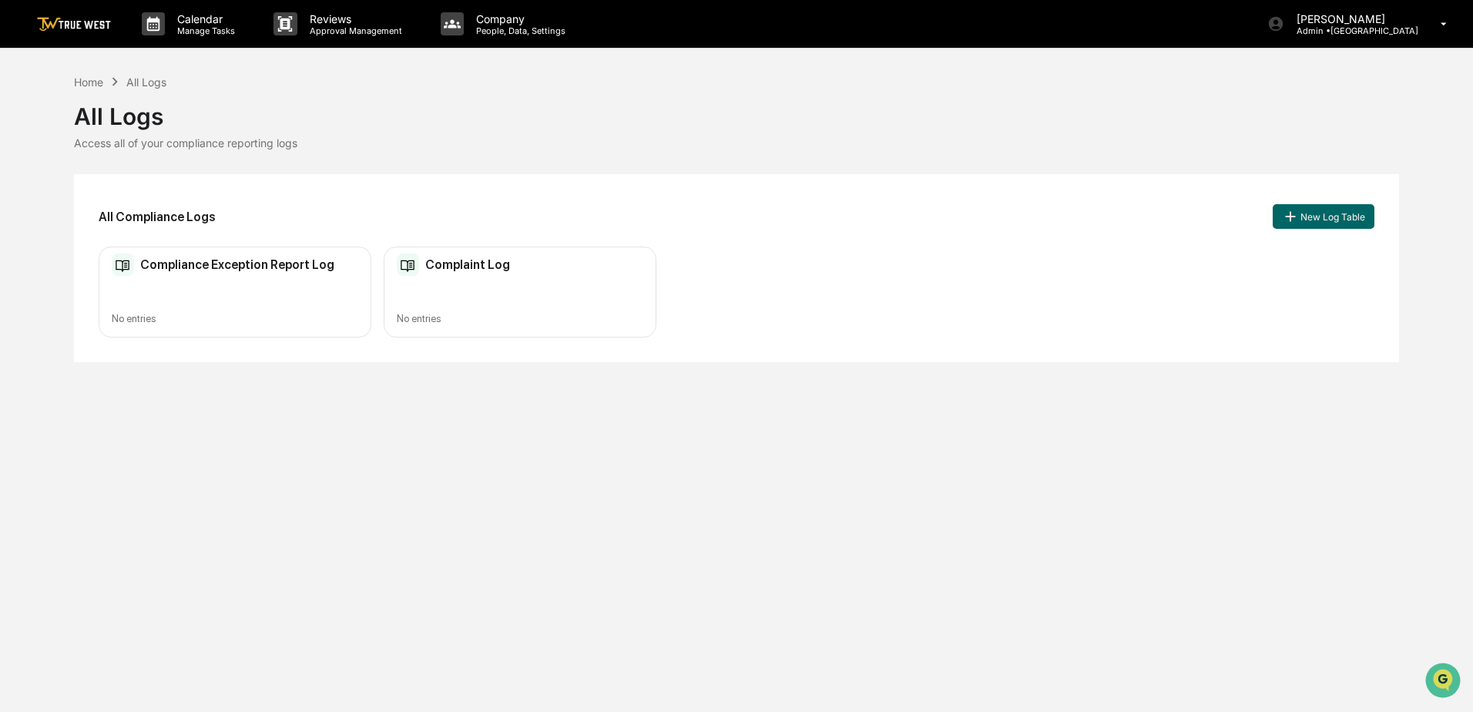
click at [262, 267] on h2 "Compliance Exception Report Log" at bounding box center [237, 264] width 194 height 15
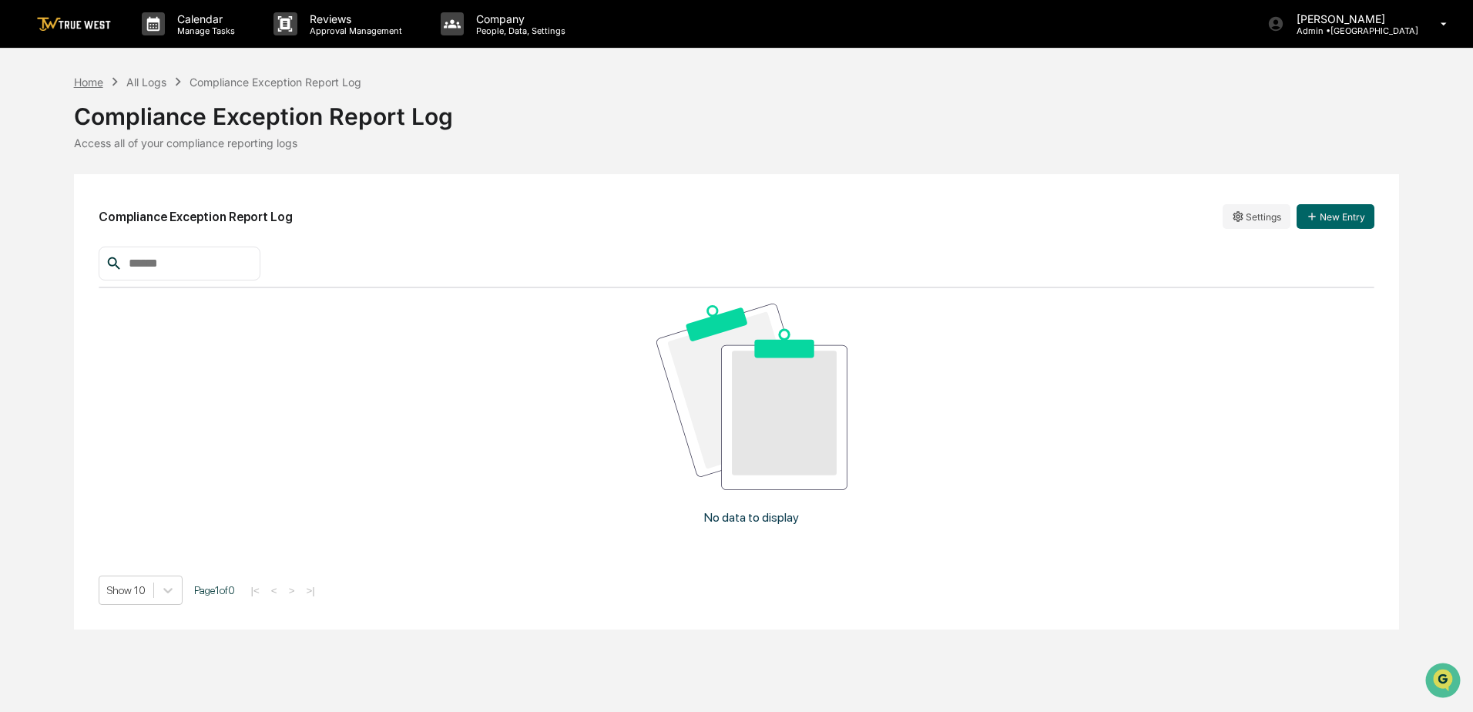
click at [87, 86] on div "Home" at bounding box center [88, 81] width 29 height 13
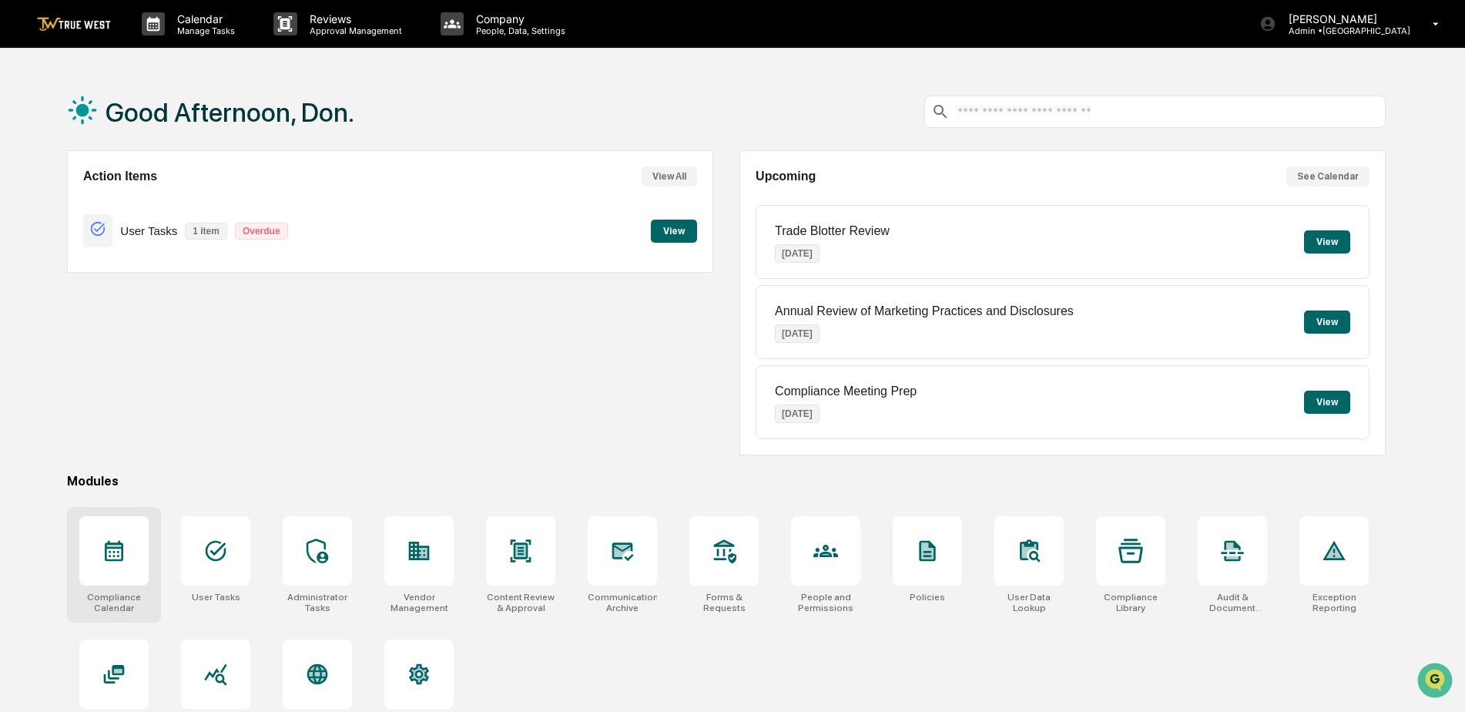
click at [128, 548] on div at bounding box center [113, 550] width 69 height 69
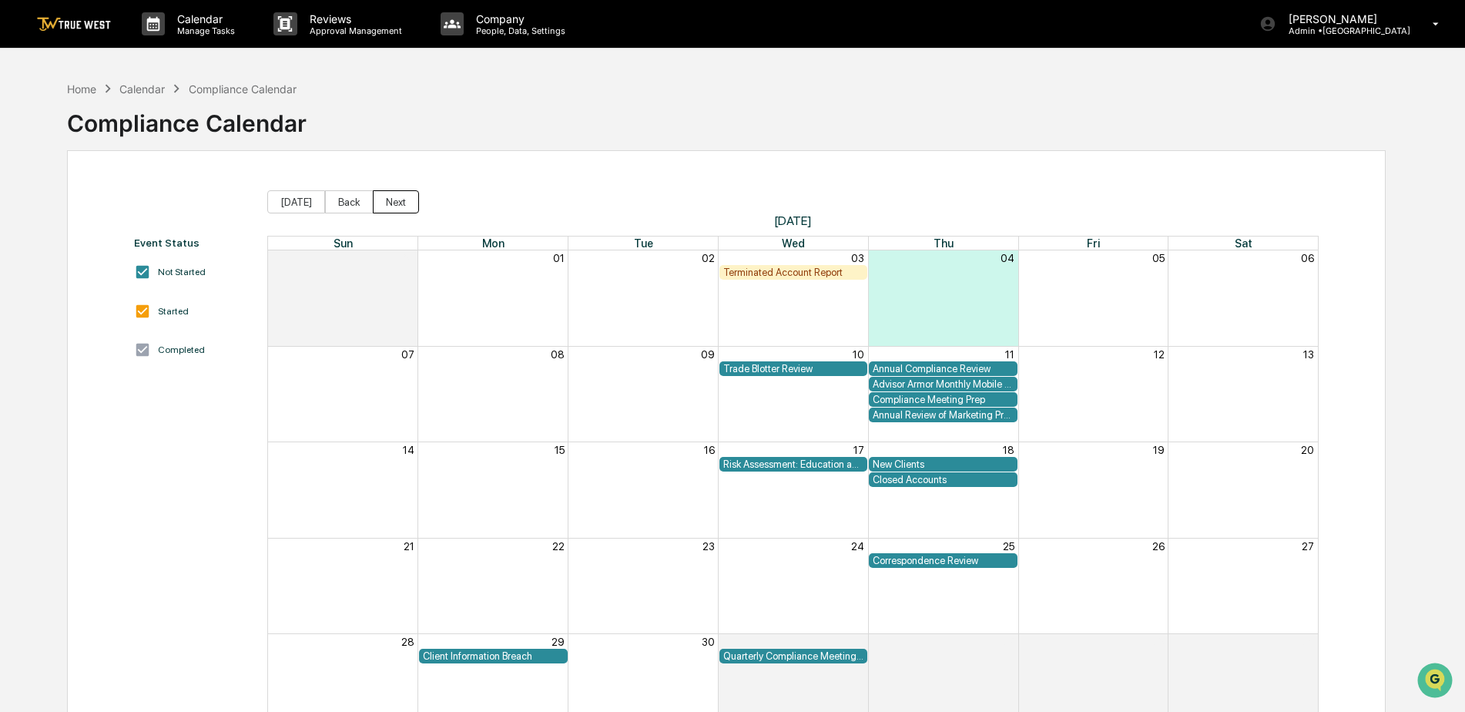
click at [396, 200] on button "Next" at bounding box center [396, 201] width 46 height 23
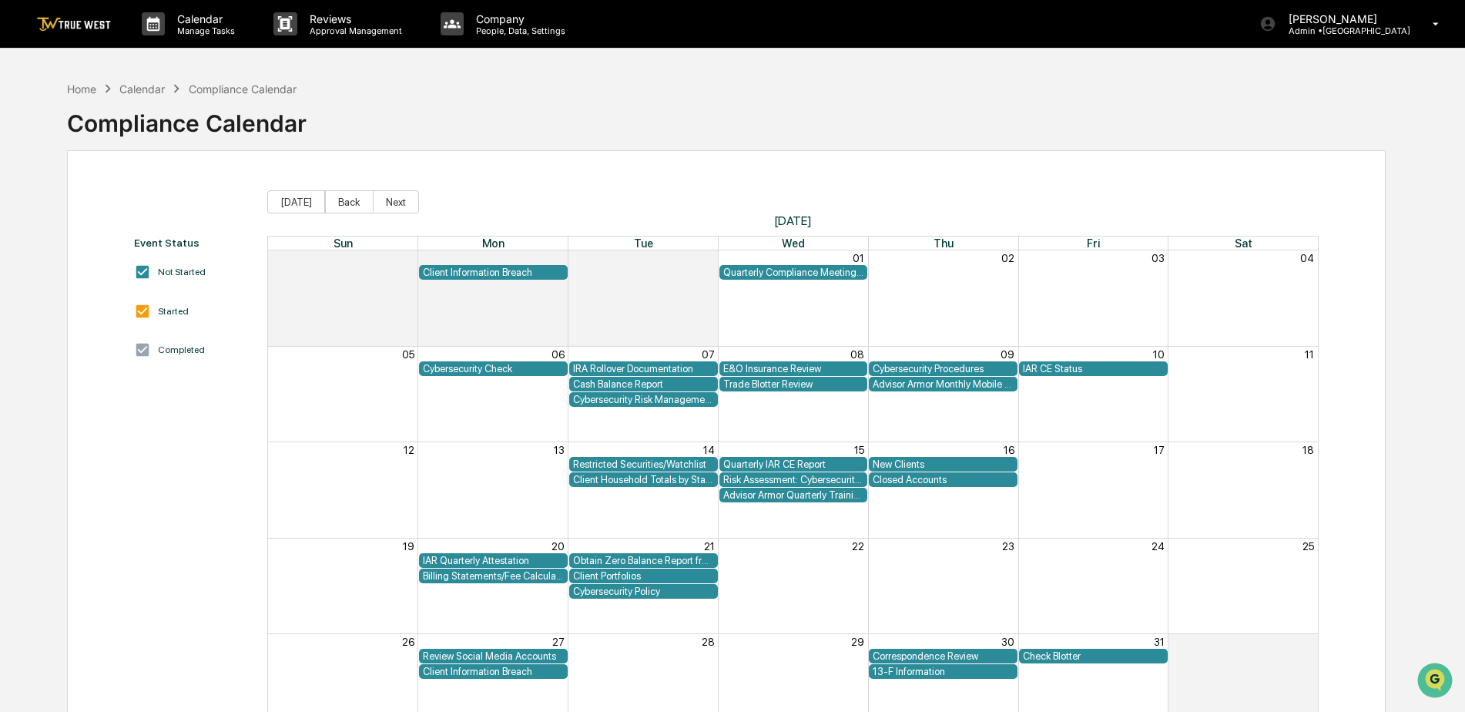
click at [1051, 370] on div "IAR CE Status" at bounding box center [1093, 369] width 141 height 12
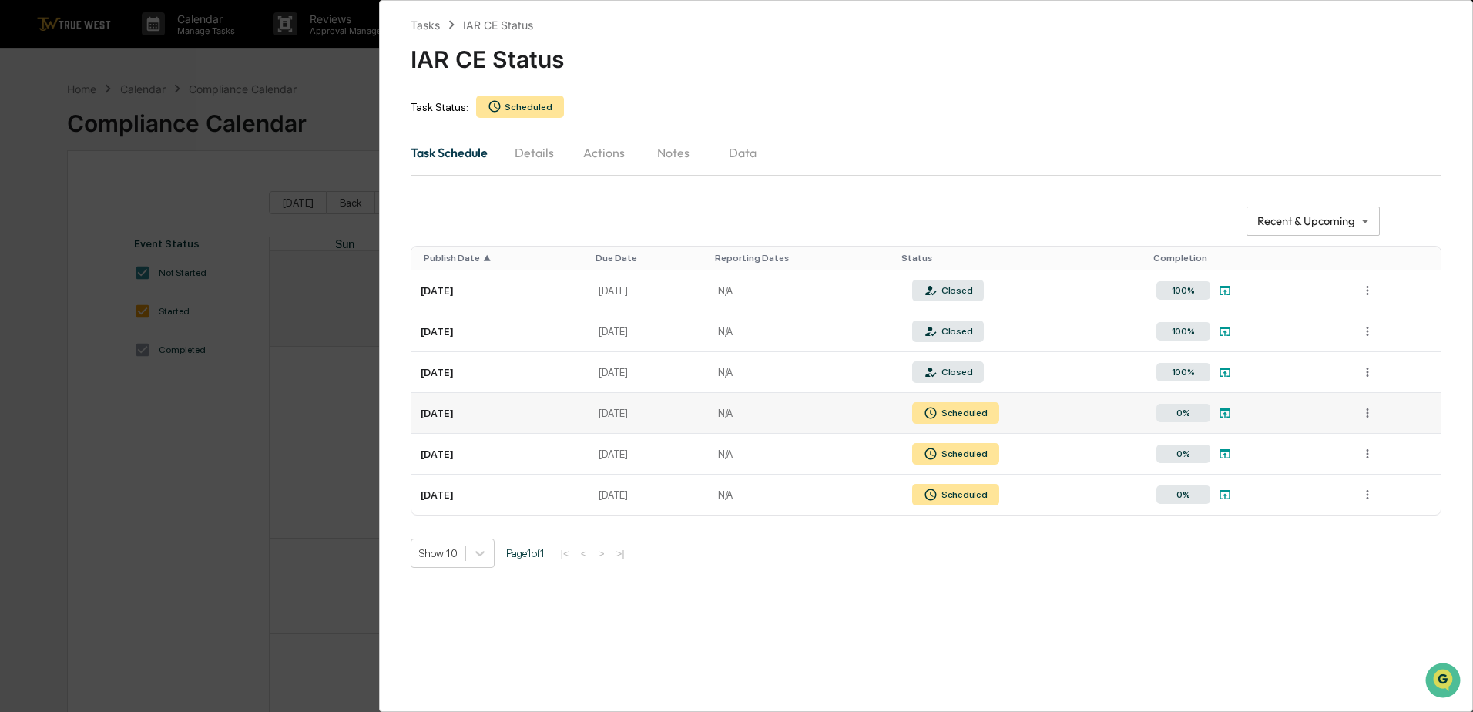
click at [1344, 420] on td at bounding box center [1392, 413] width 96 height 41
click at [1362, 411] on html "Calendar Manage Tasks Reviews Approval Management Company People, Data, Setting…" at bounding box center [736, 356] width 1473 height 712
click at [478, 411] on td "[DATE]" at bounding box center [500, 413] width 179 height 41
click at [357, 85] on div "**********" at bounding box center [736, 356] width 1473 height 712
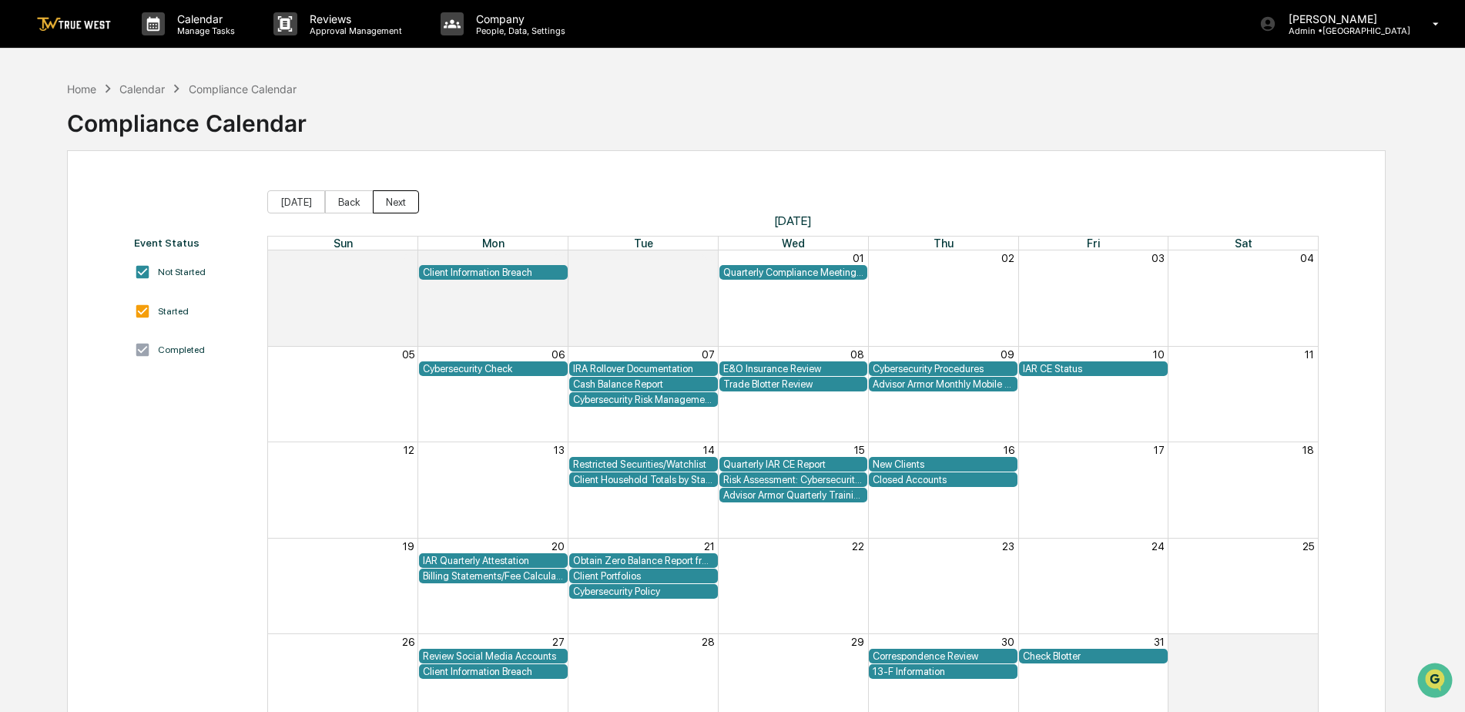
click at [397, 210] on button "Next" at bounding box center [396, 201] width 46 height 23
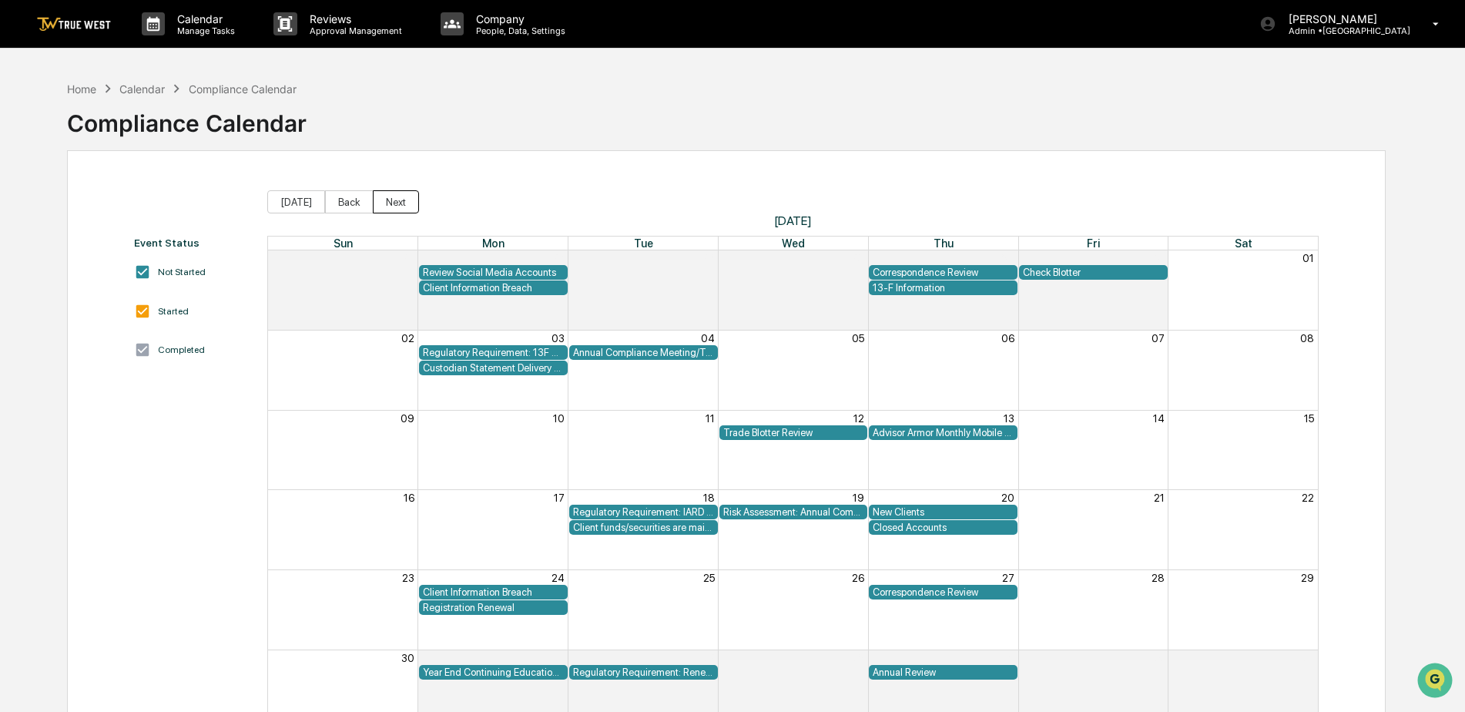
click at [408, 200] on button "Next" at bounding box center [396, 201] width 46 height 23
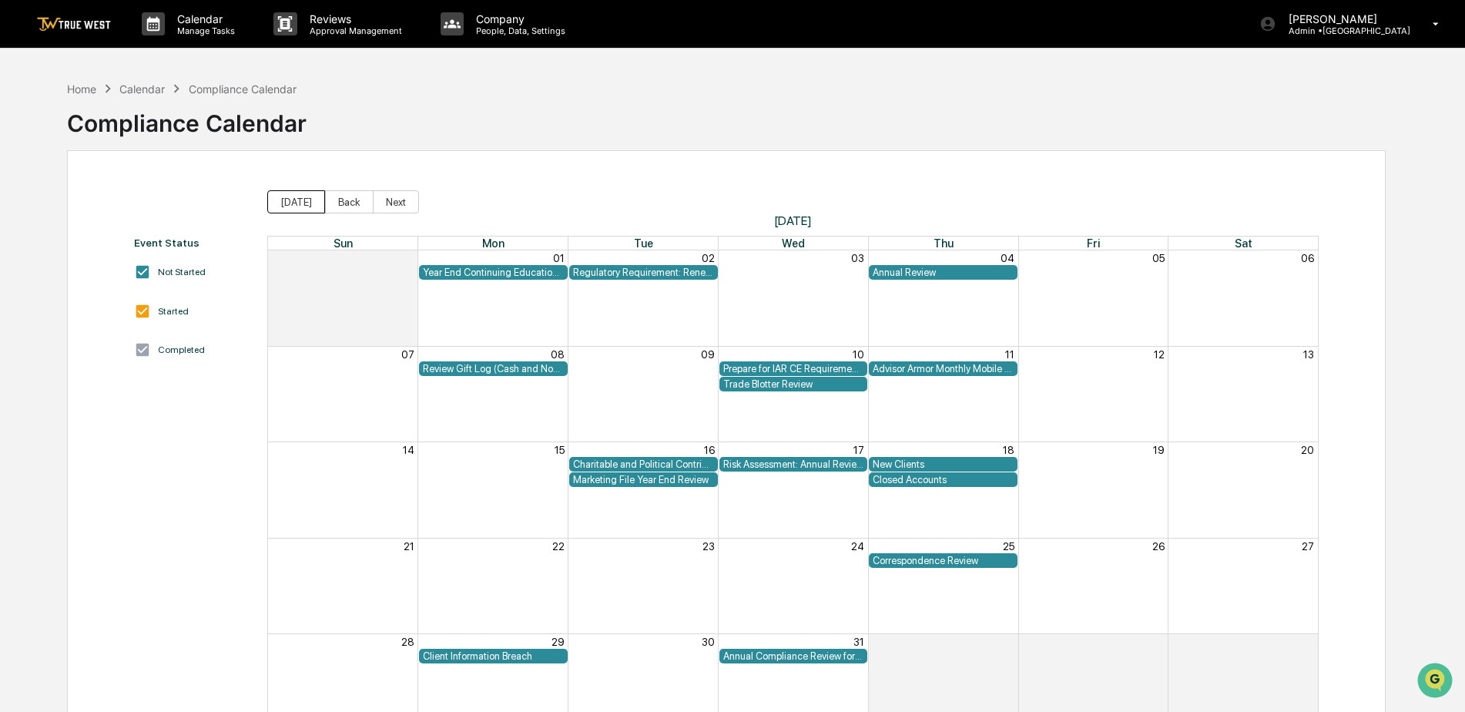
click at [297, 195] on button "[DATE]" at bounding box center [296, 201] width 58 height 23
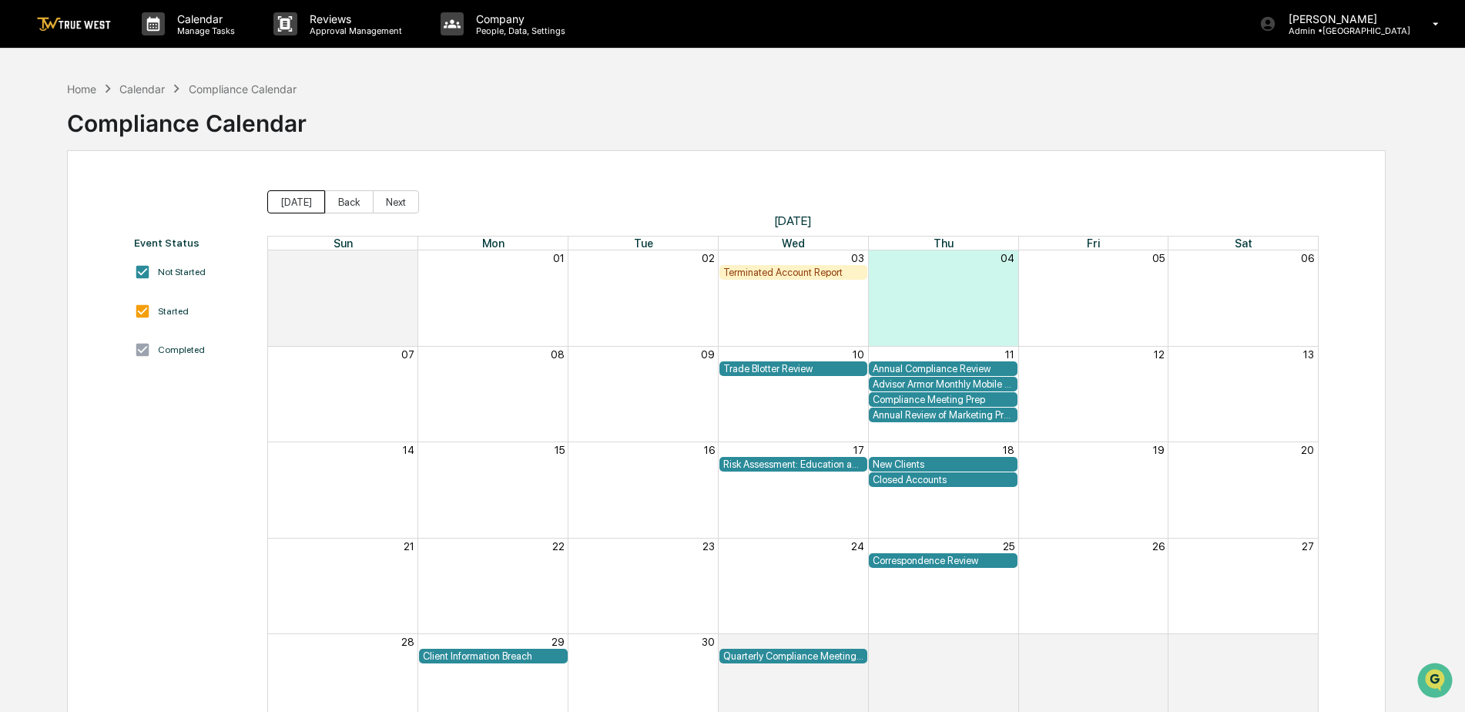
click at [296, 196] on button "[DATE]" at bounding box center [296, 201] width 58 height 23
click at [88, 92] on div "Home" at bounding box center [81, 88] width 29 height 13
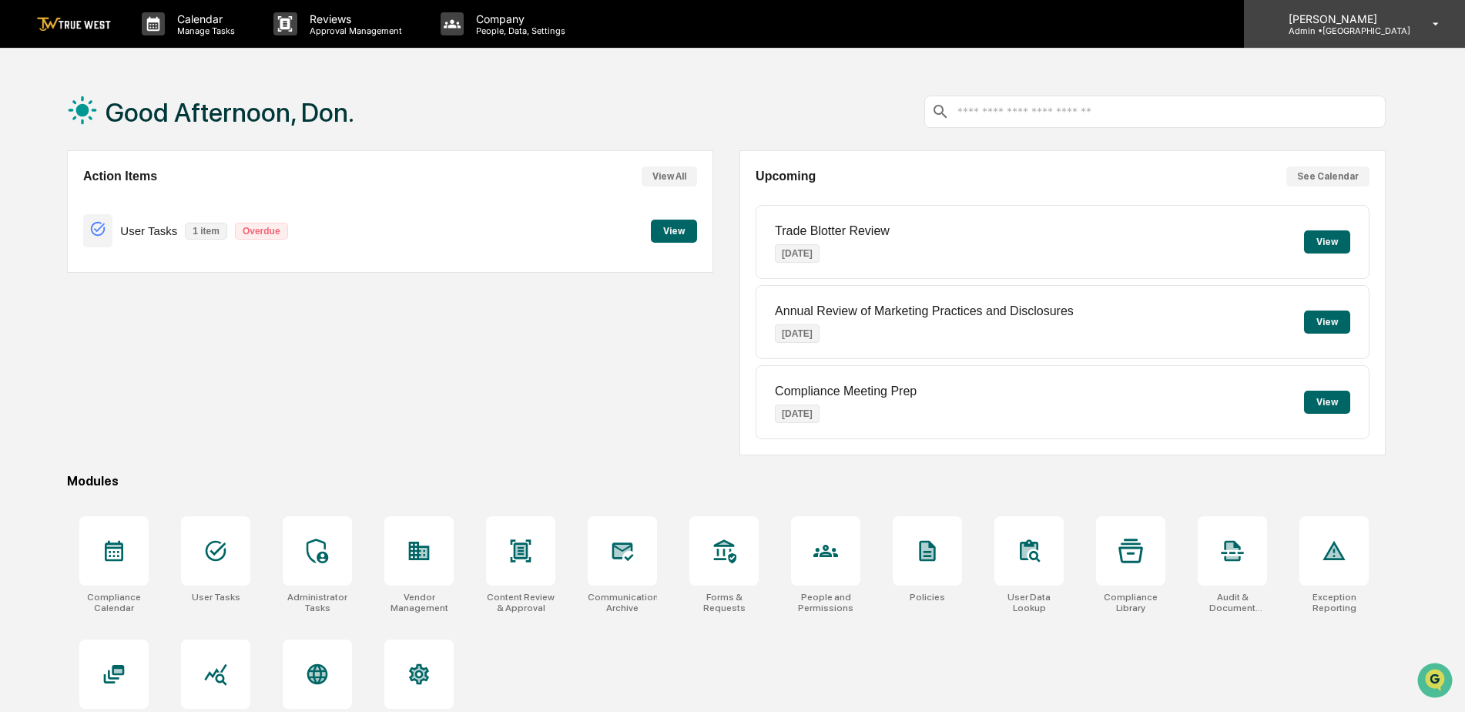
click at [1427, 32] on div "[PERSON_NAME] Admin • [GEOGRAPHIC_DATA]" at bounding box center [1354, 24] width 221 height 48
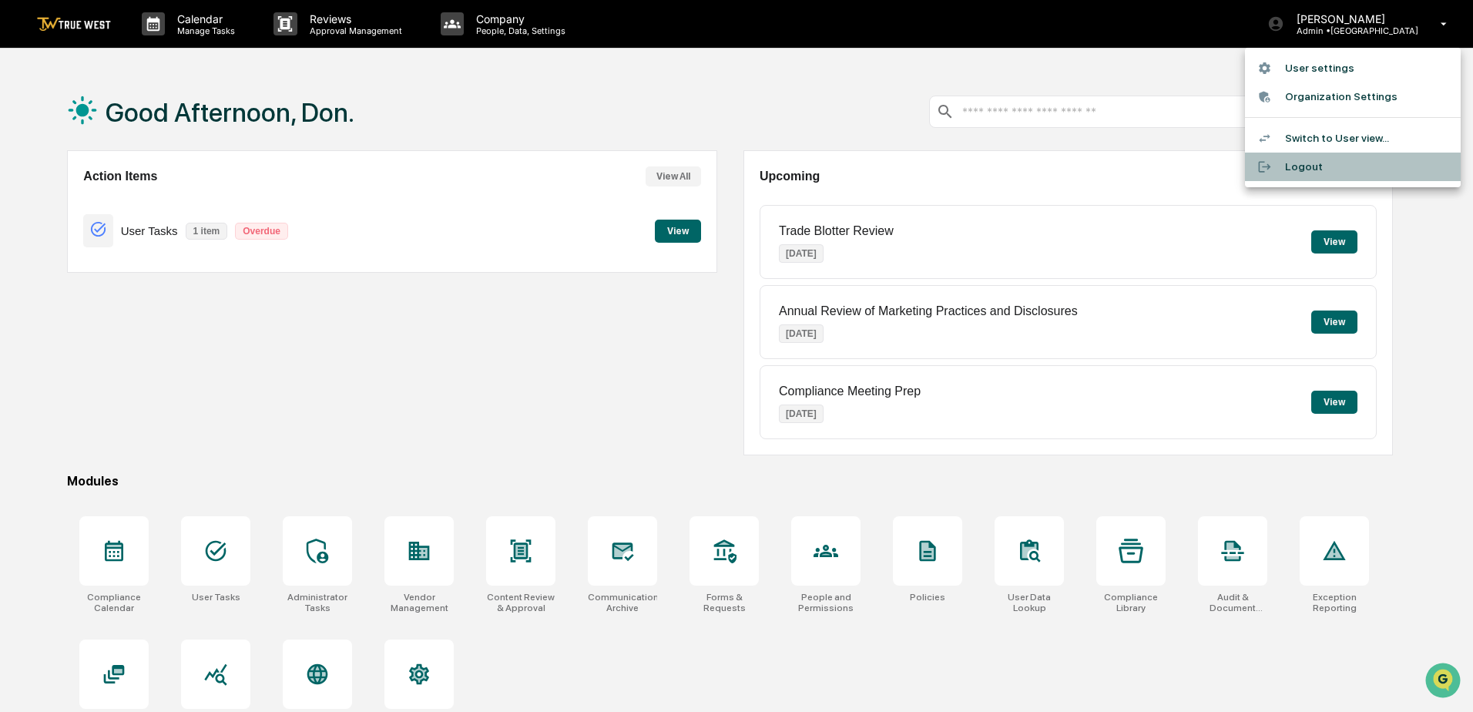
click at [1287, 169] on li "Logout" at bounding box center [1353, 167] width 216 height 29
